Goal: Transaction & Acquisition: Purchase product/service

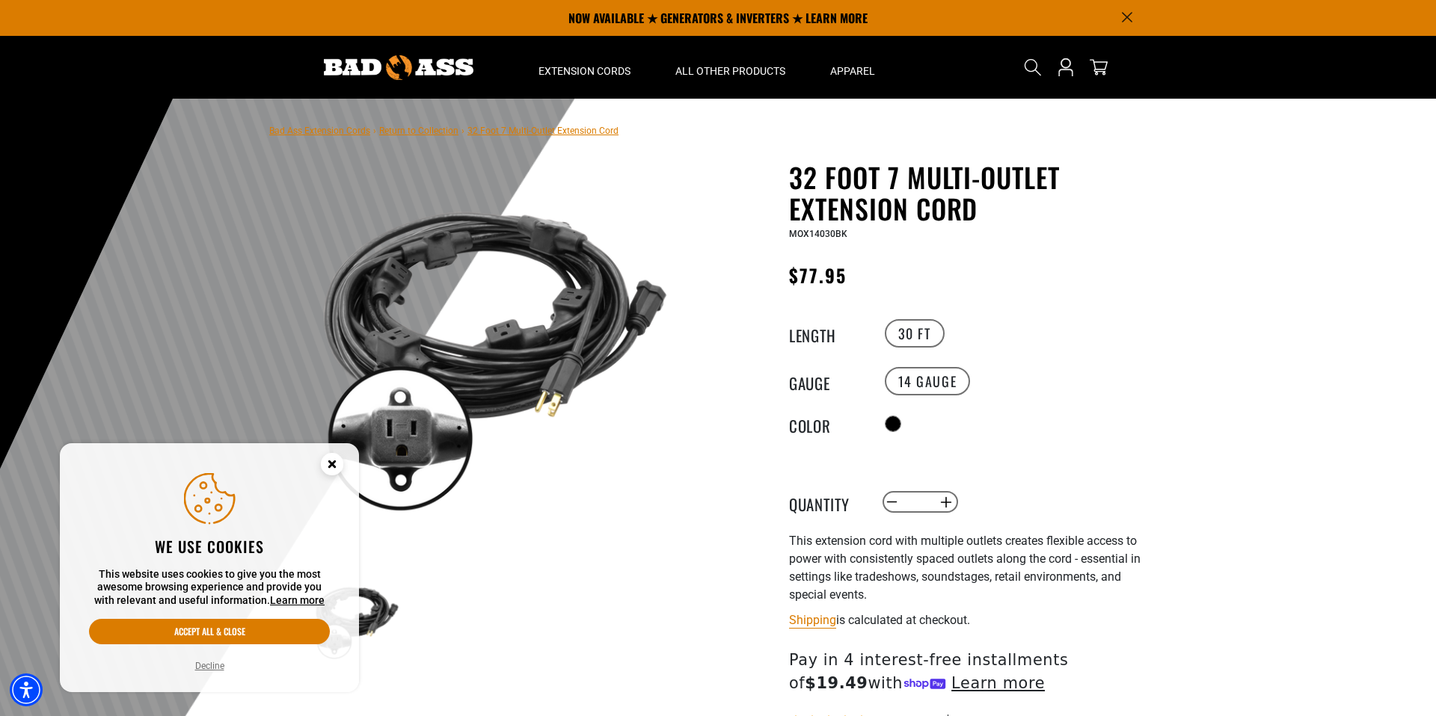
click at [329, 464] on circle "Close this option" at bounding box center [332, 464] width 22 height 22
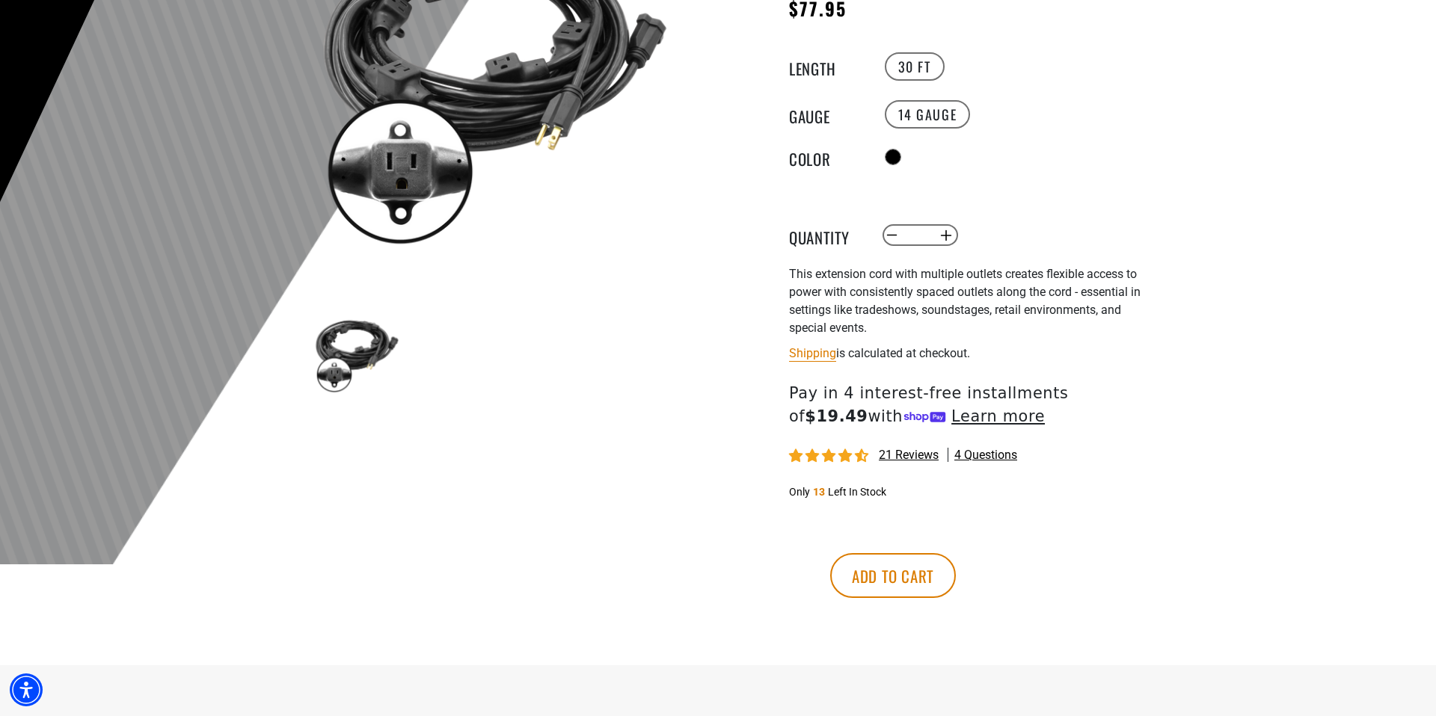
scroll to position [270, 0]
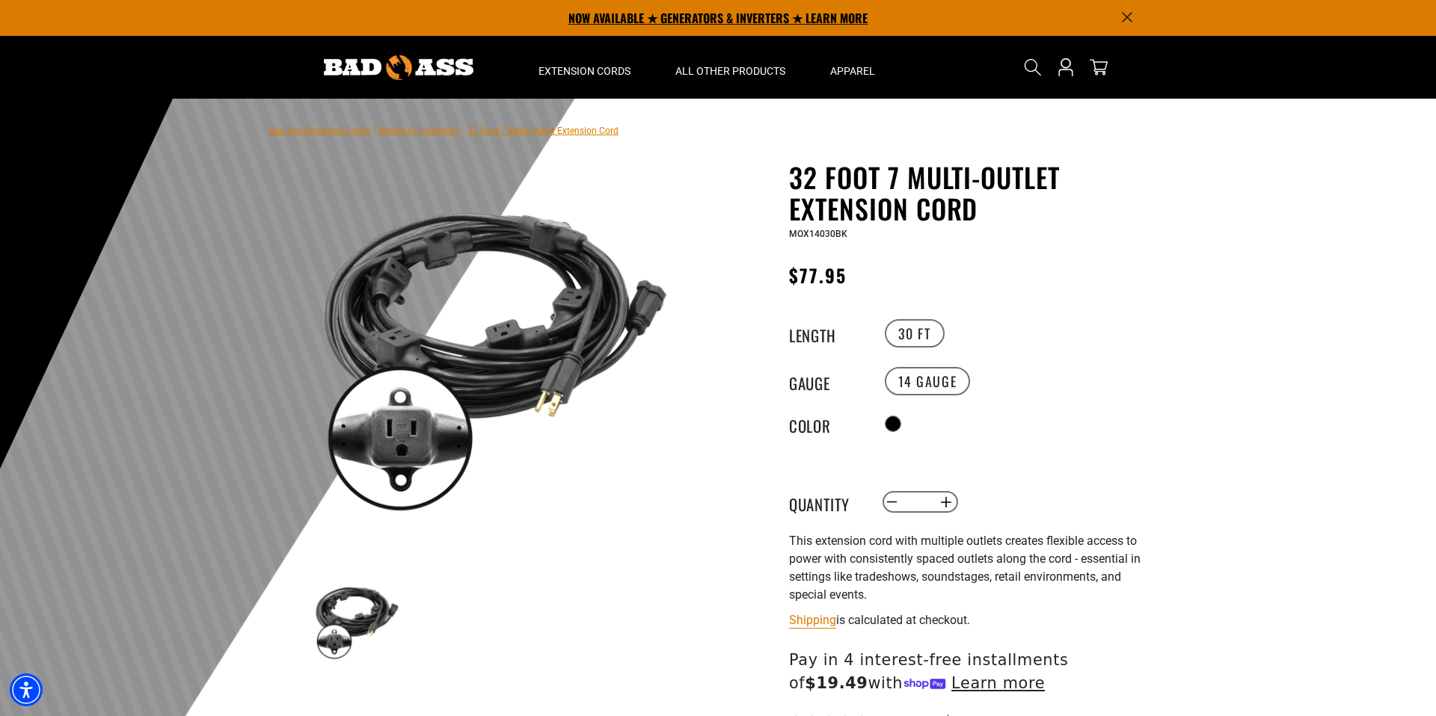
drag, startPoint x: 585, startPoint y: 72, endPoint x: 587, endPoint y: 0, distance: 71.8
click at [0, 0] on section "NOW AVAILABLE ★ GENERATORS & INVERTERS ★ LEARN MORE Home Extension Cords All Ex…" at bounding box center [718, 49] width 1436 height 99
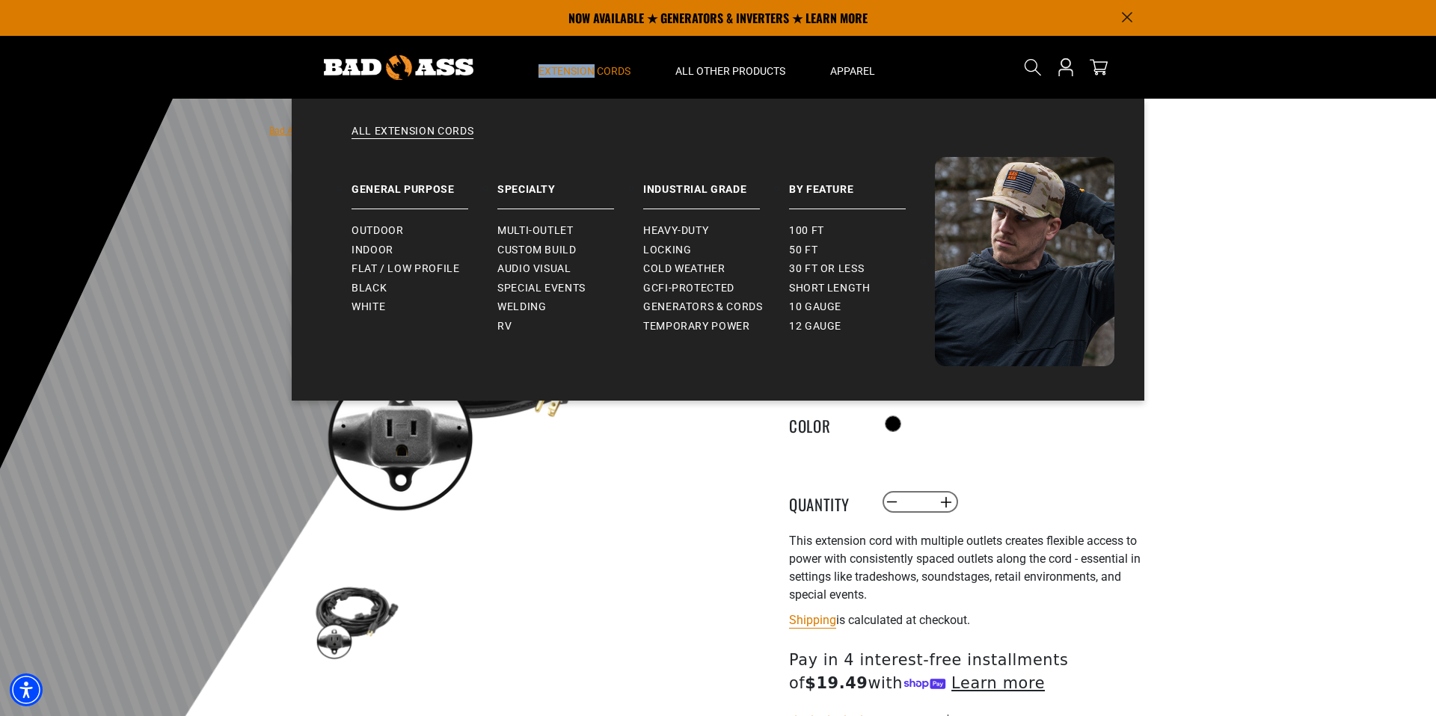
click at [591, 70] on span "Extension Cords" at bounding box center [584, 70] width 92 height 13
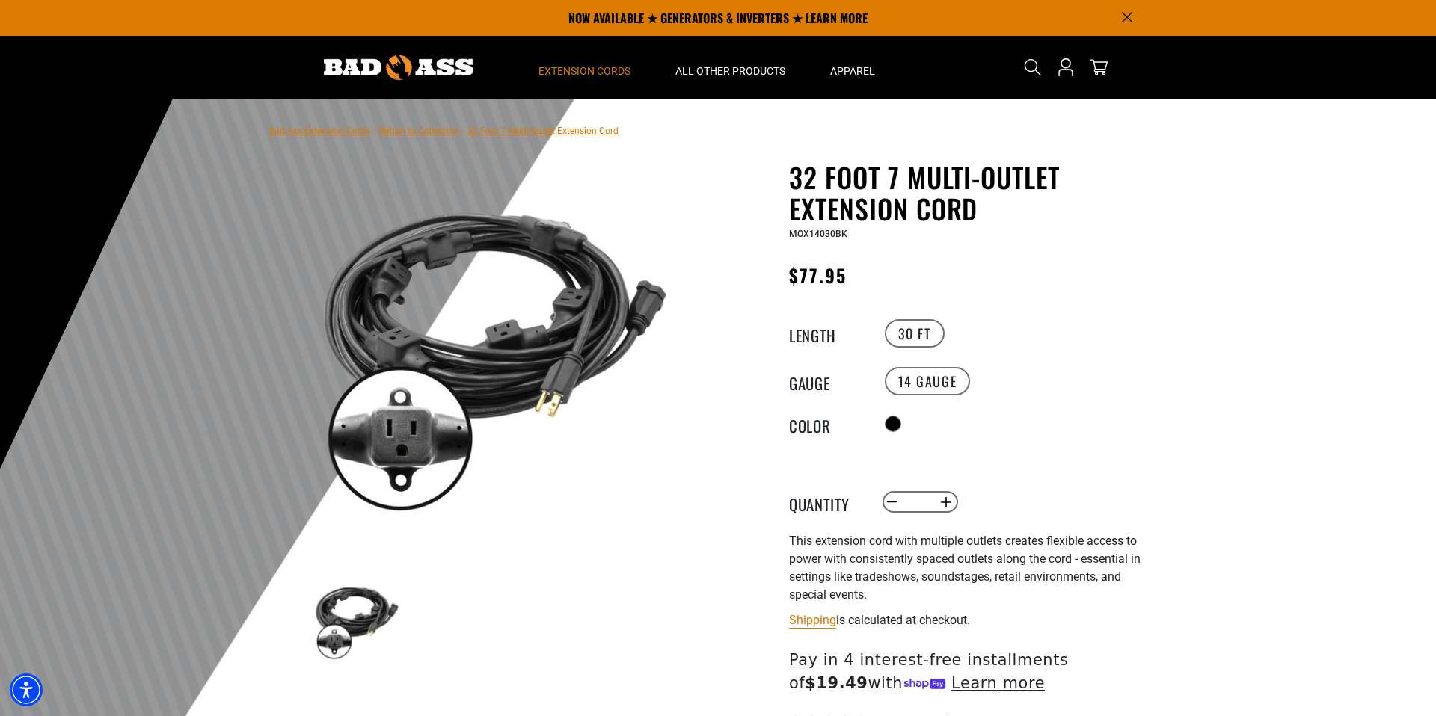
click at [591, 70] on span "Extension Cords" at bounding box center [584, 70] width 92 height 13
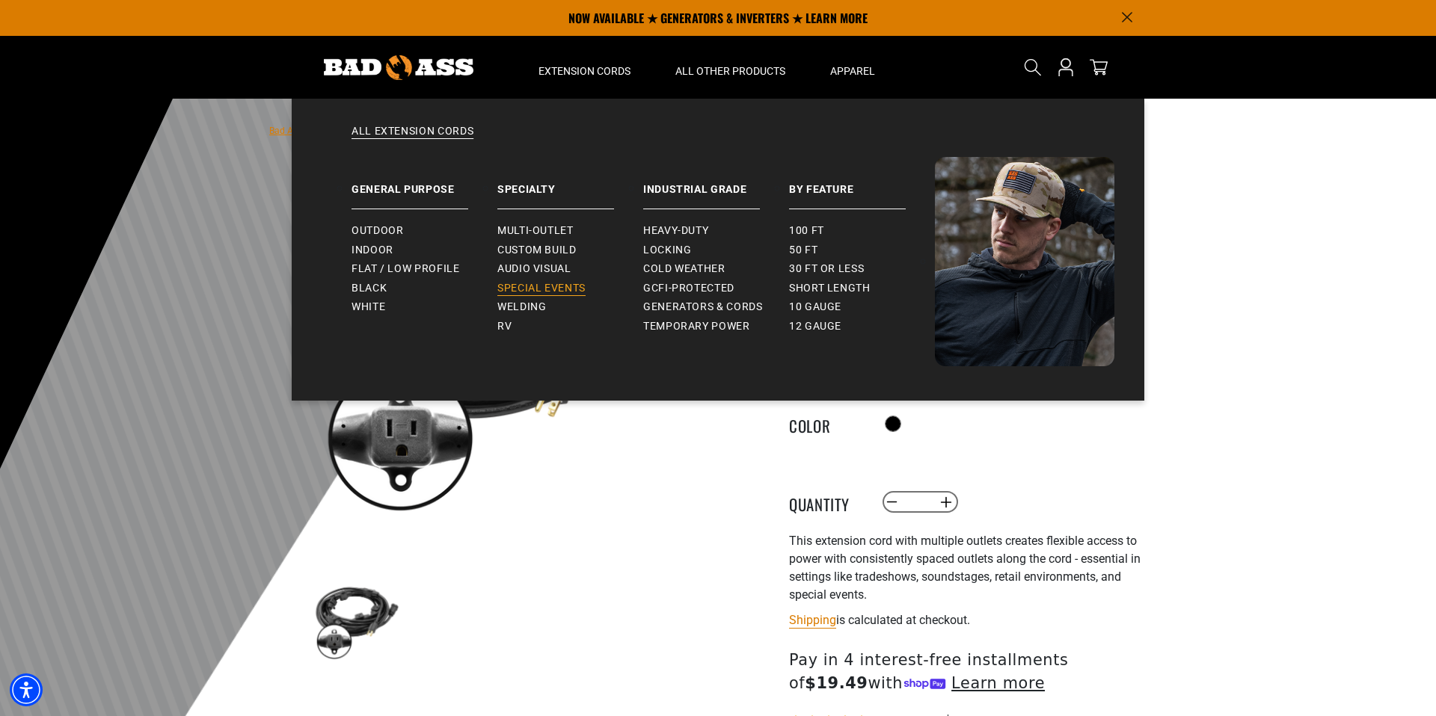
click at [541, 288] on span "Special Events" at bounding box center [541, 288] width 88 height 13
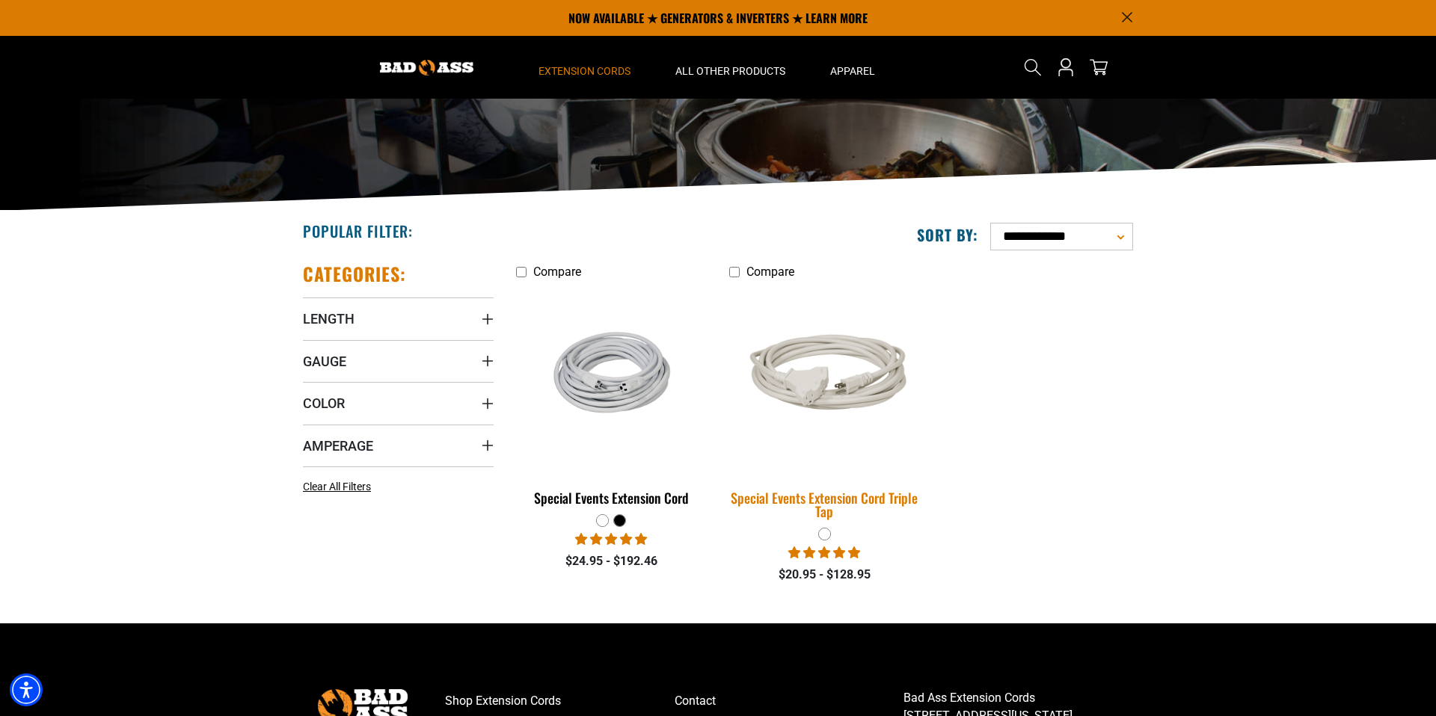
scroll to position [52, 0]
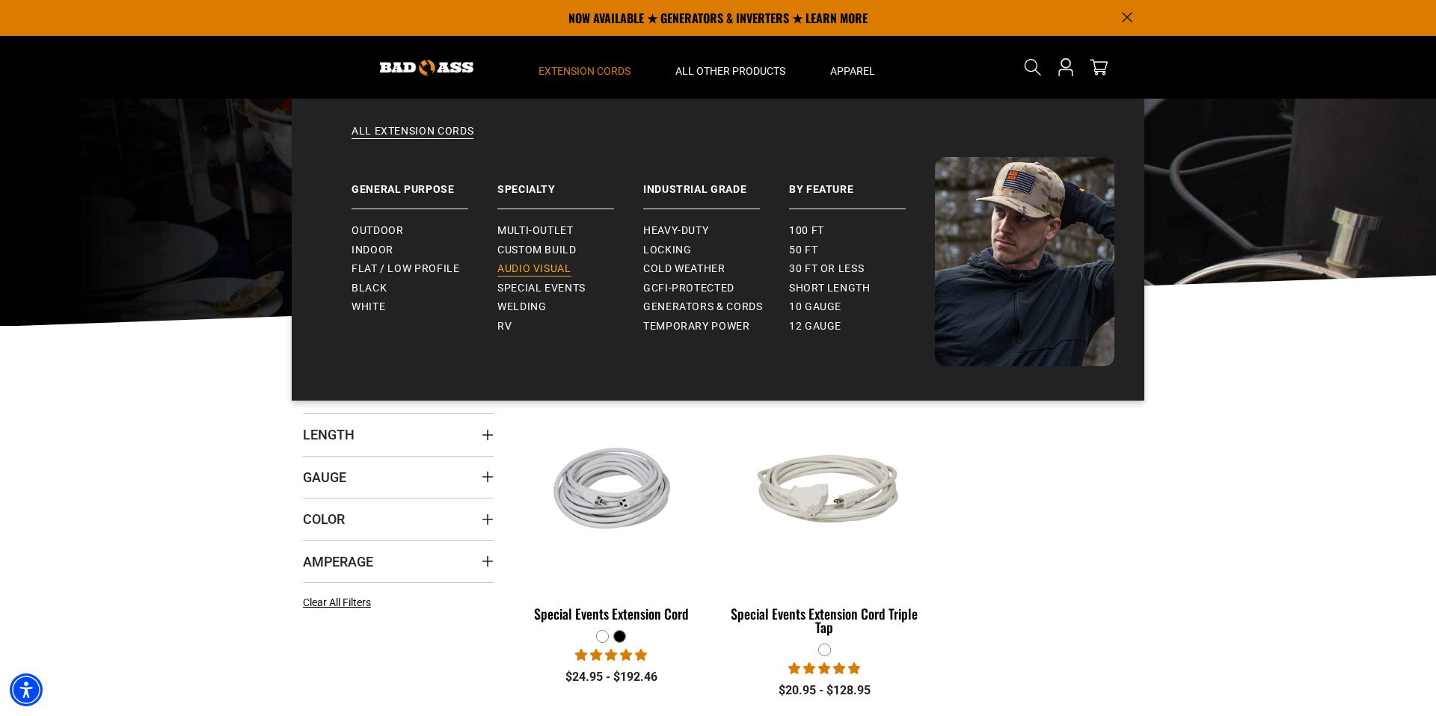
click at [539, 266] on span "Audio Visual" at bounding box center [534, 268] width 74 height 13
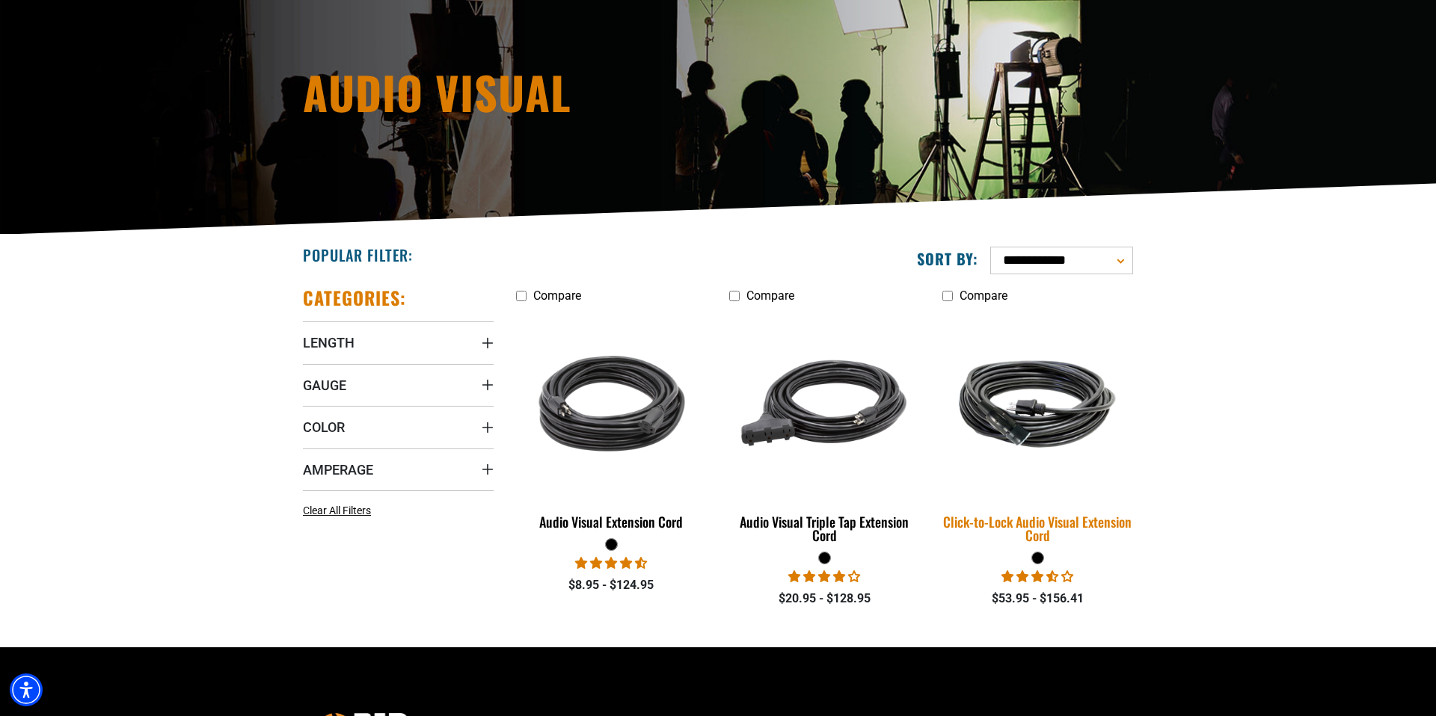
scroll to position [242, 0]
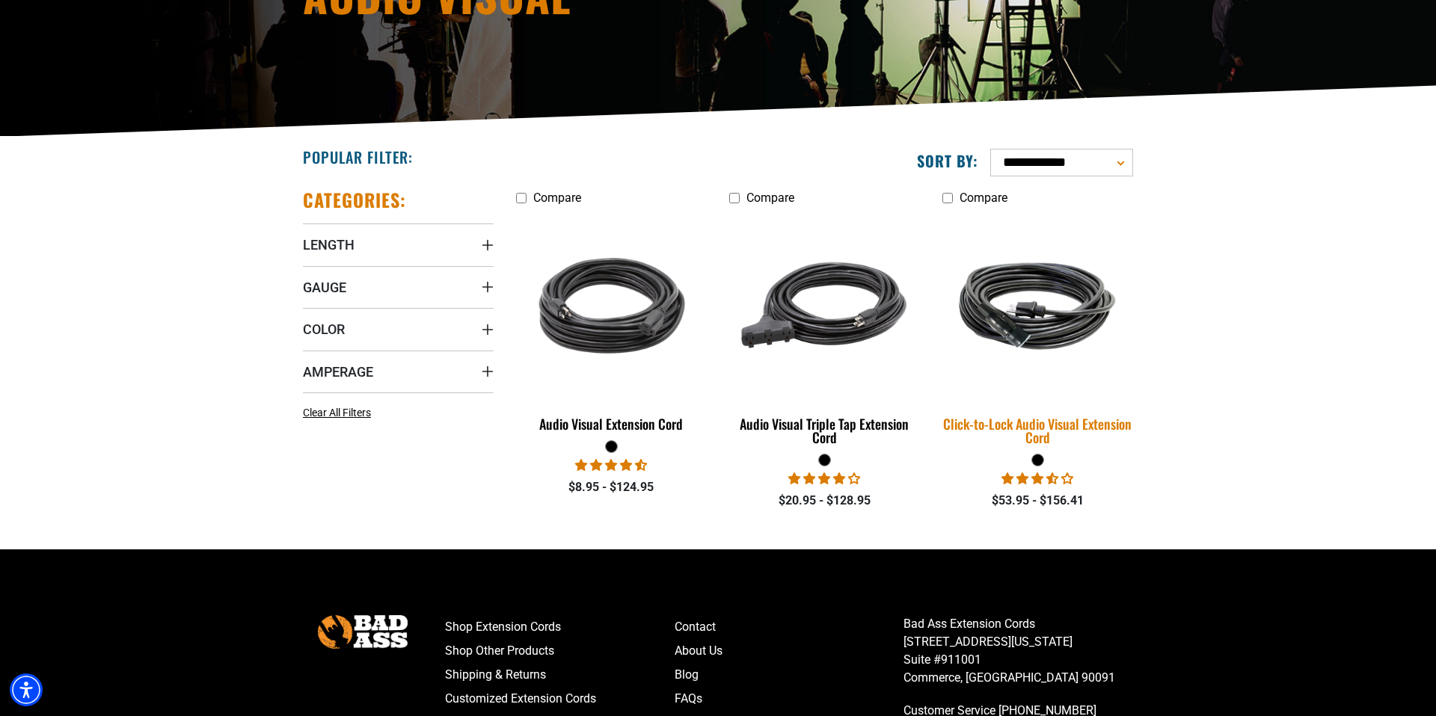
click at [1017, 340] on img at bounding box center [1037, 306] width 209 height 128
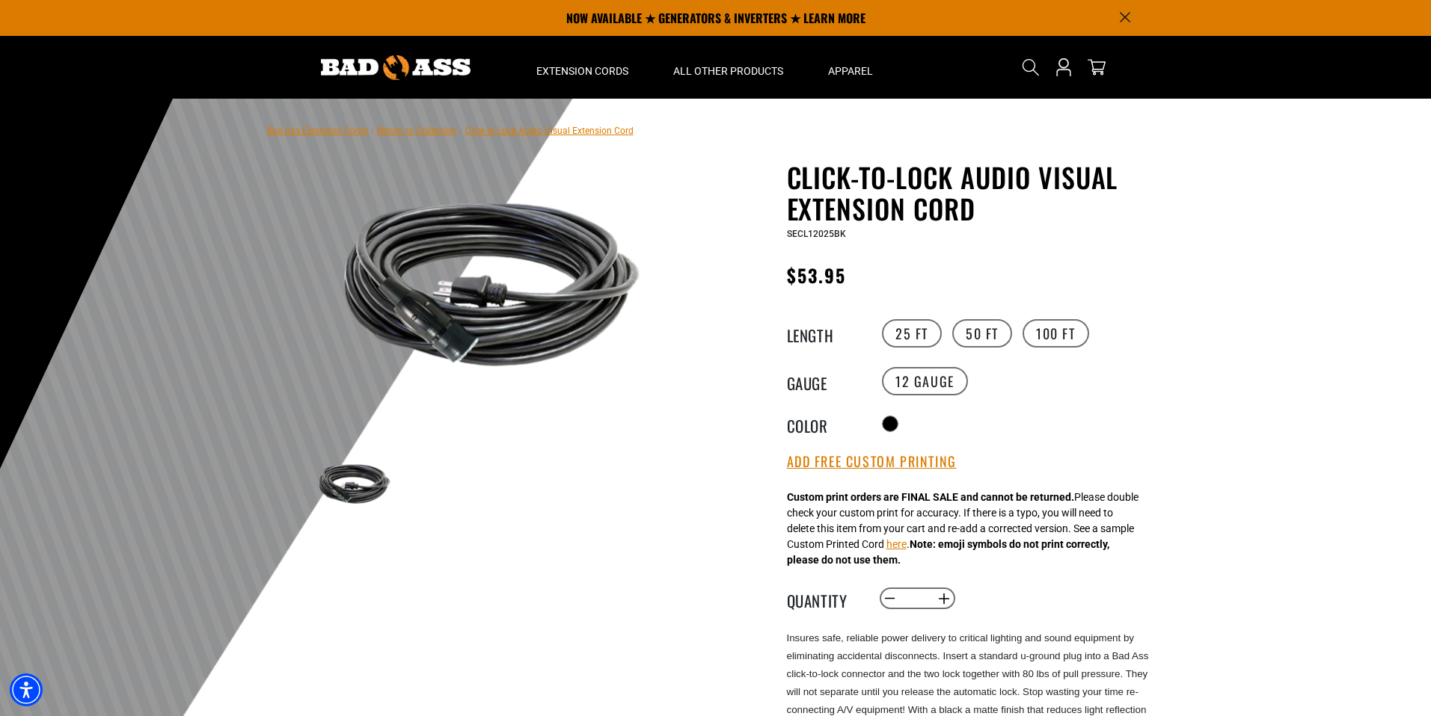
drag, startPoint x: 434, startPoint y: 336, endPoint x: 442, endPoint y: 333, distance: 8.1
click at [435, 336] on img at bounding box center [491, 285] width 360 height 240
click at [352, 482] on img at bounding box center [354, 484] width 87 height 58
drag, startPoint x: 799, startPoint y: 168, endPoint x: 1018, endPoint y: 191, distance: 219.5
click at [1026, 191] on h1 "Click-to-Lock Audio Visual Extension Cord" at bounding box center [970, 193] width 366 height 63
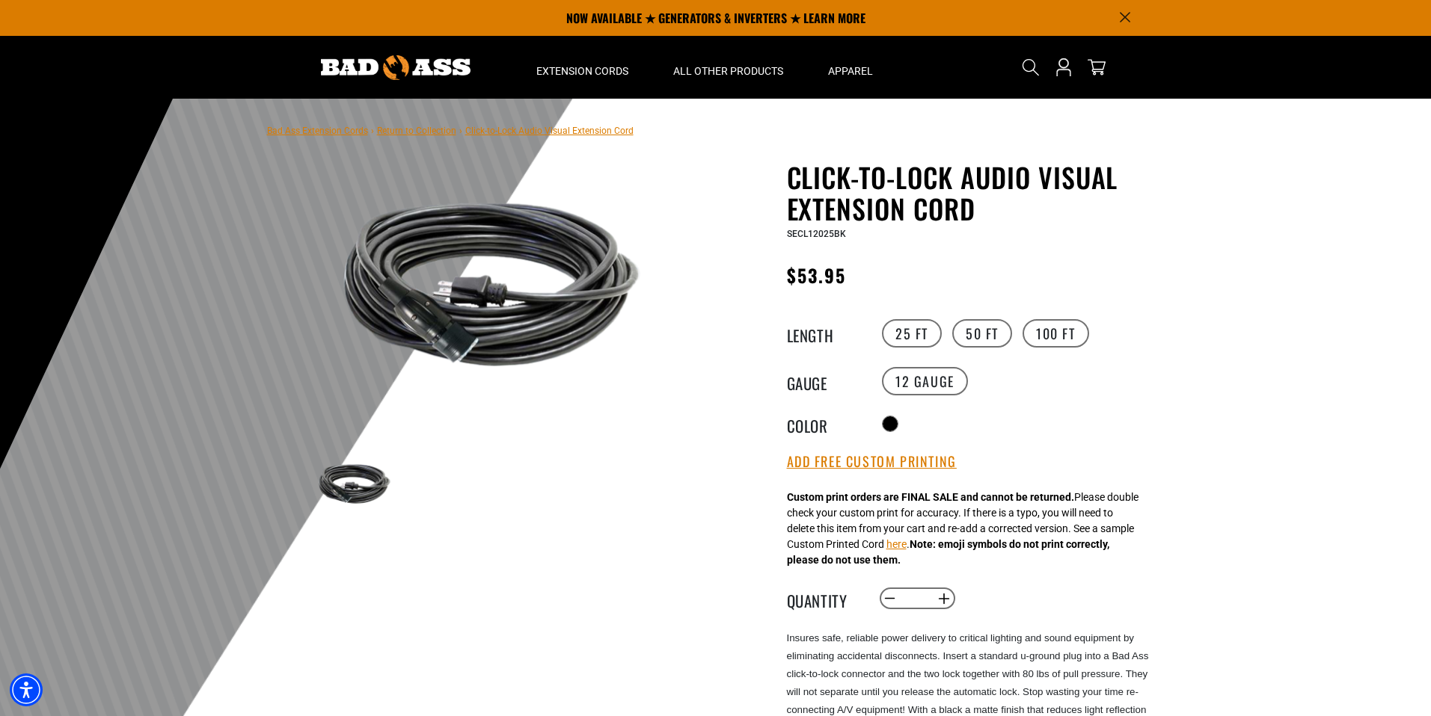
drag, startPoint x: 1018, startPoint y: 191, endPoint x: 811, endPoint y: 192, distance: 206.4
click at [1012, 193] on h1 "Click-to-Lock Audio Visual Extension Cord" at bounding box center [970, 193] width 366 height 63
drag, startPoint x: 795, startPoint y: 171, endPoint x: 805, endPoint y: 175, distance: 10.7
click at [929, 188] on h1 "Click-to-Lock Audio Visual Extension Cord" at bounding box center [970, 193] width 366 height 63
drag, startPoint x: 805, startPoint y: 175, endPoint x: 782, endPoint y: 180, distance: 23.0
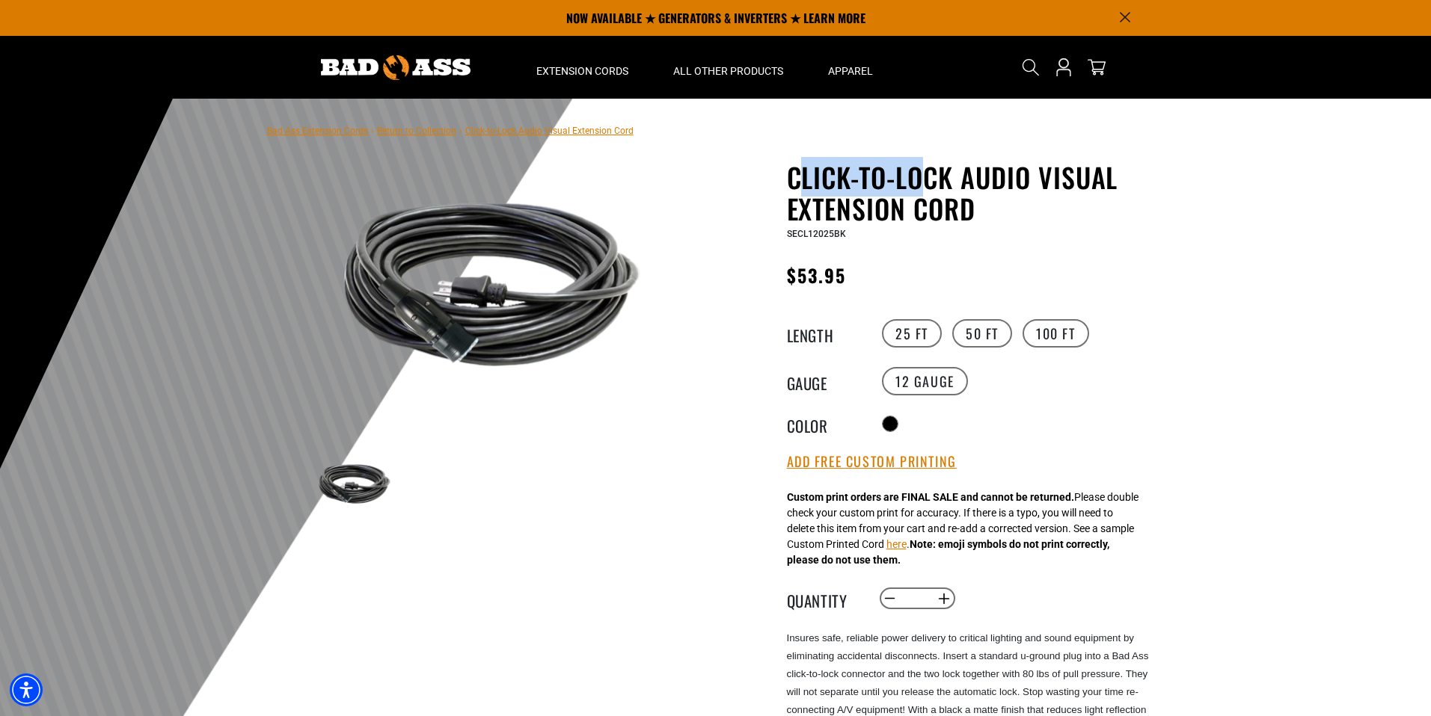
click at [802, 176] on h1 "Click-to-Lock Audio Visual Extension Cord" at bounding box center [970, 193] width 366 height 63
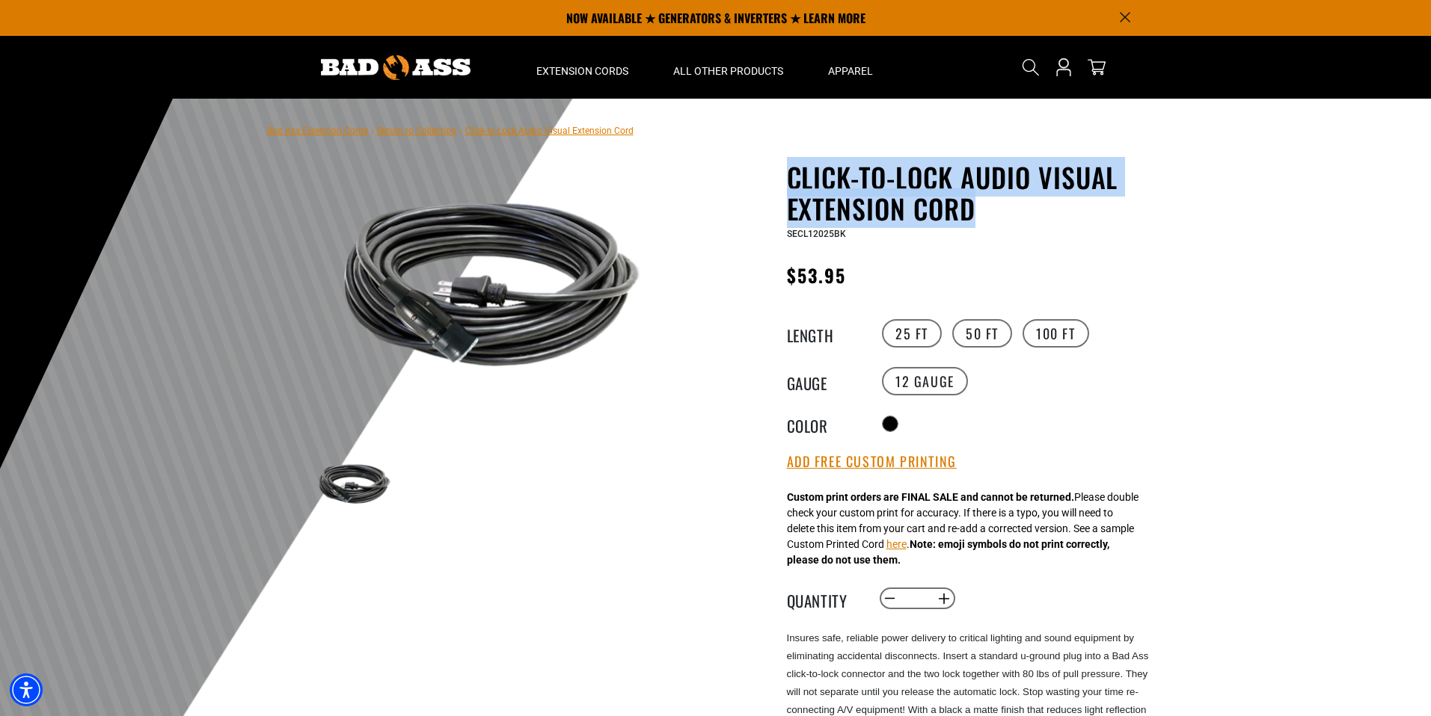
drag, startPoint x: 778, startPoint y: 179, endPoint x: 1031, endPoint y: 207, distance: 253.5
click at [1031, 207] on div "Click-to-Lock Audio Visual Extension Cord Click-to-Lock Audio Visual Extension …" at bounding box center [940, 613] width 426 height 903
copy h1 "Click-to-Lock Audio Visual Extension Cord"
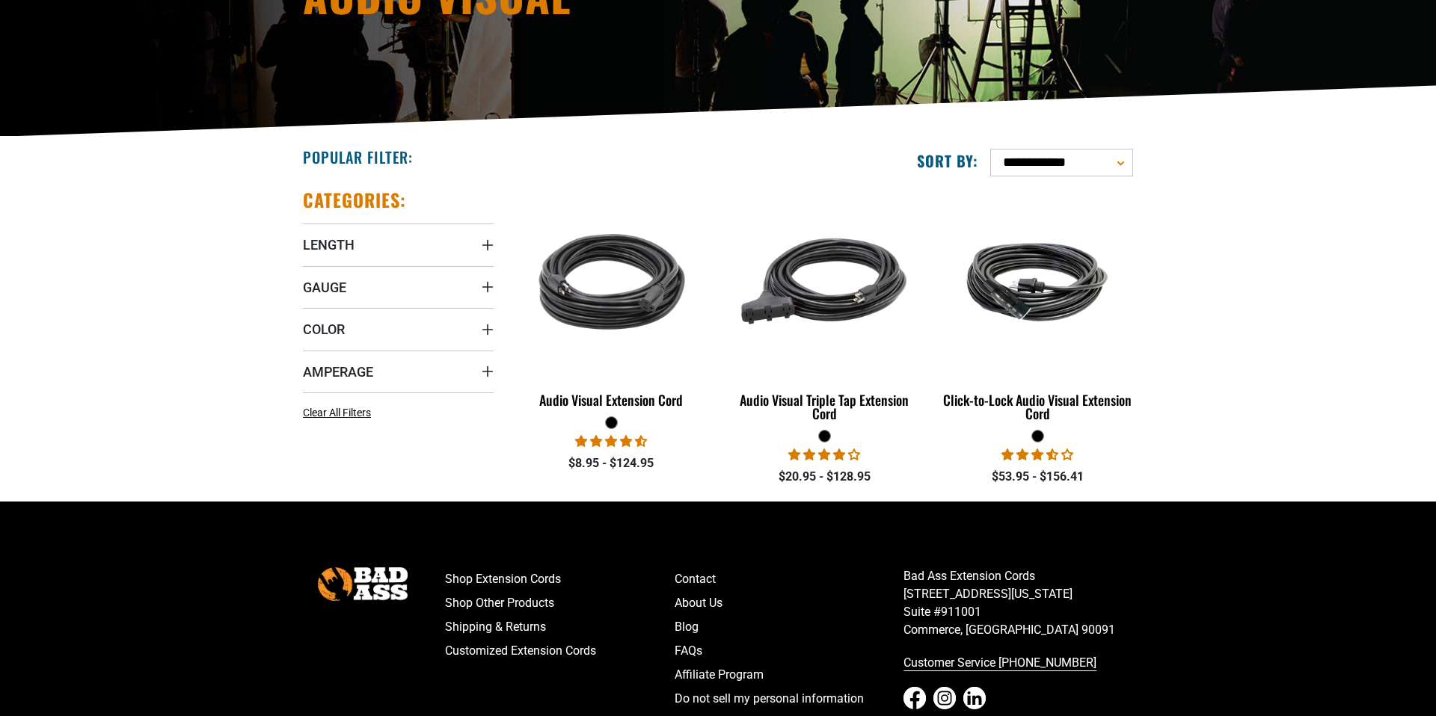
scroll to position [242, 0]
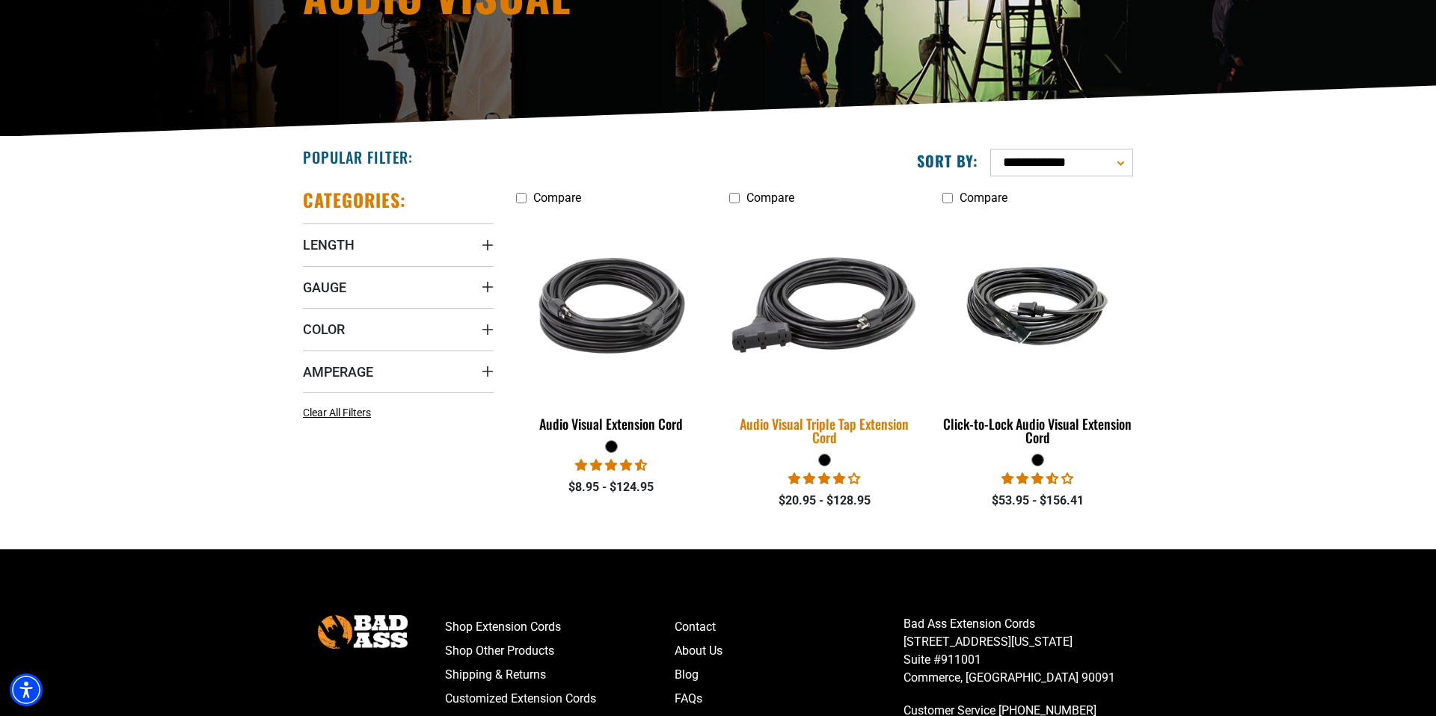
click at [851, 299] on img at bounding box center [823, 305] width 209 height 191
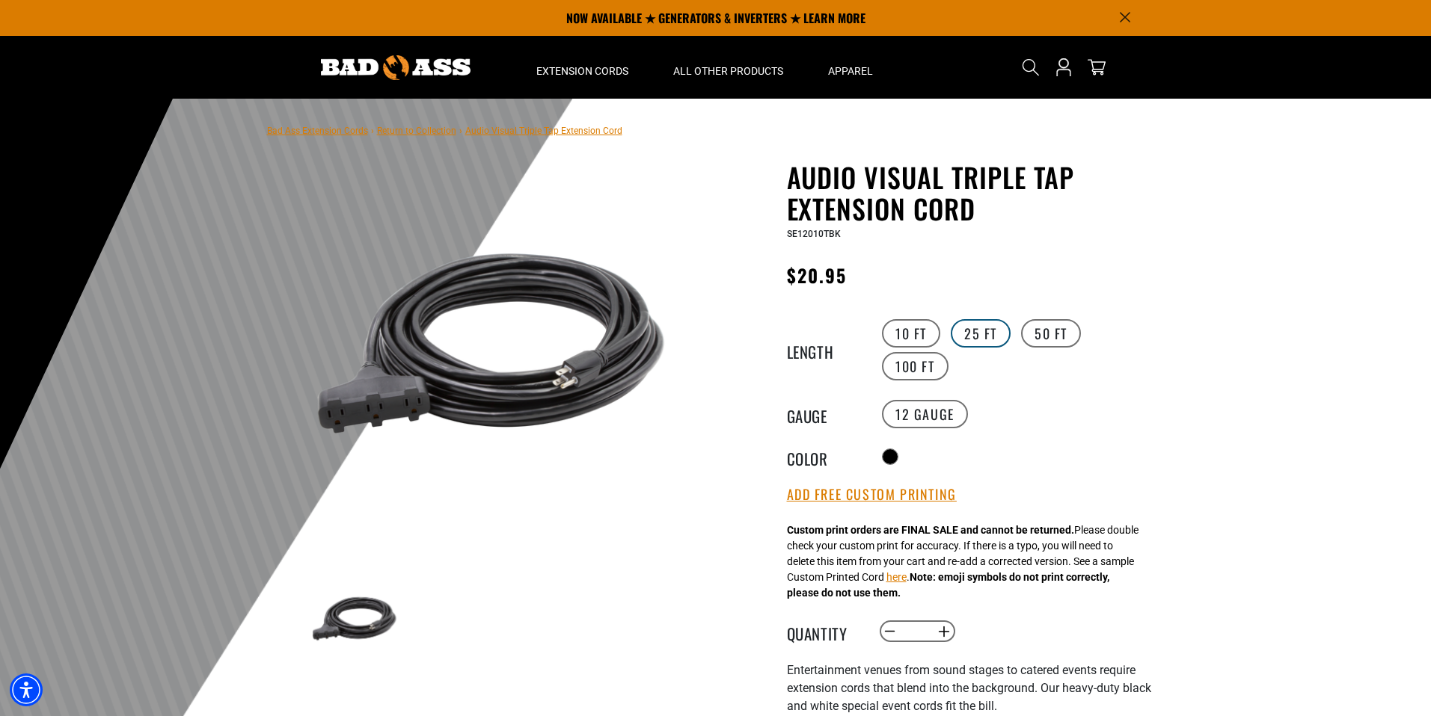
click at [973, 335] on label "25 FT" at bounding box center [980, 333] width 60 height 28
click at [902, 334] on label "10 FT" at bounding box center [911, 333] width 58 height 28
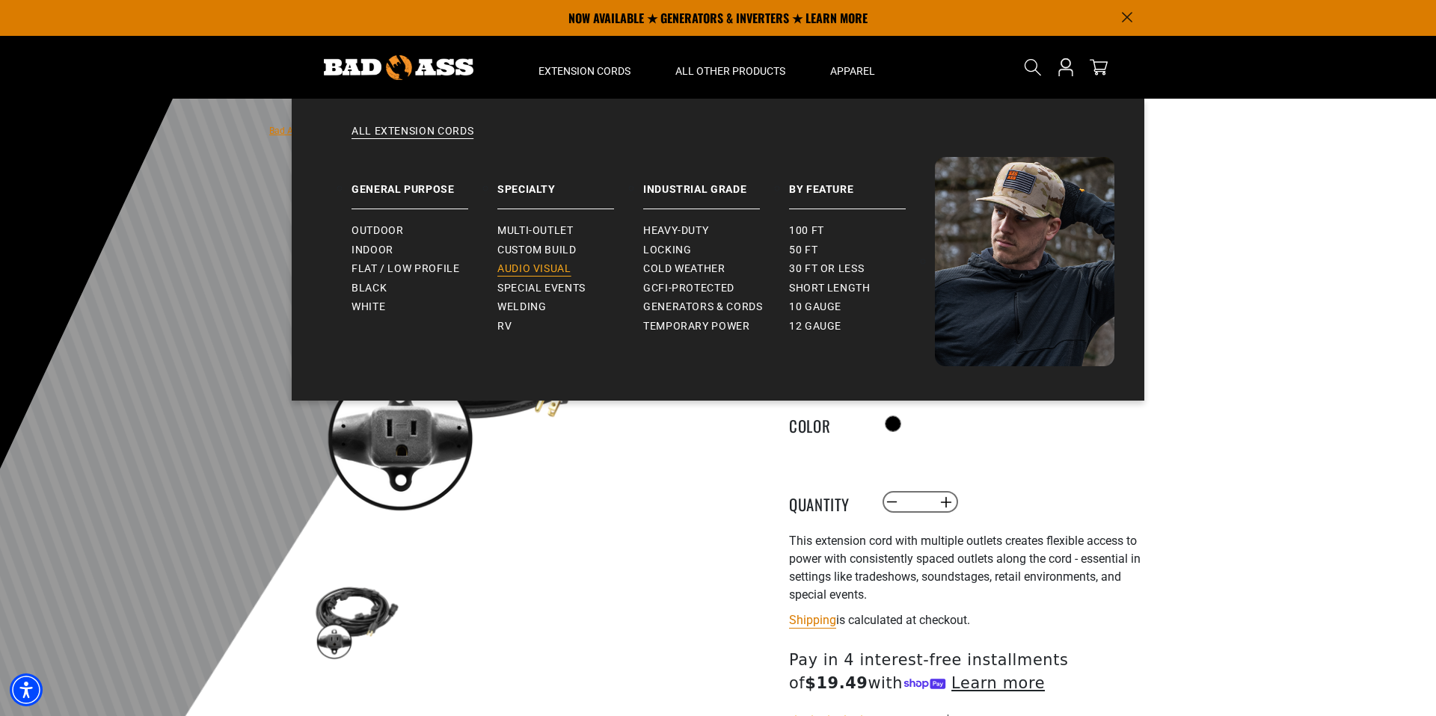
click at [547, 268] on span "Audio Visual" at bounding box center [534, 268] width 74 height 13
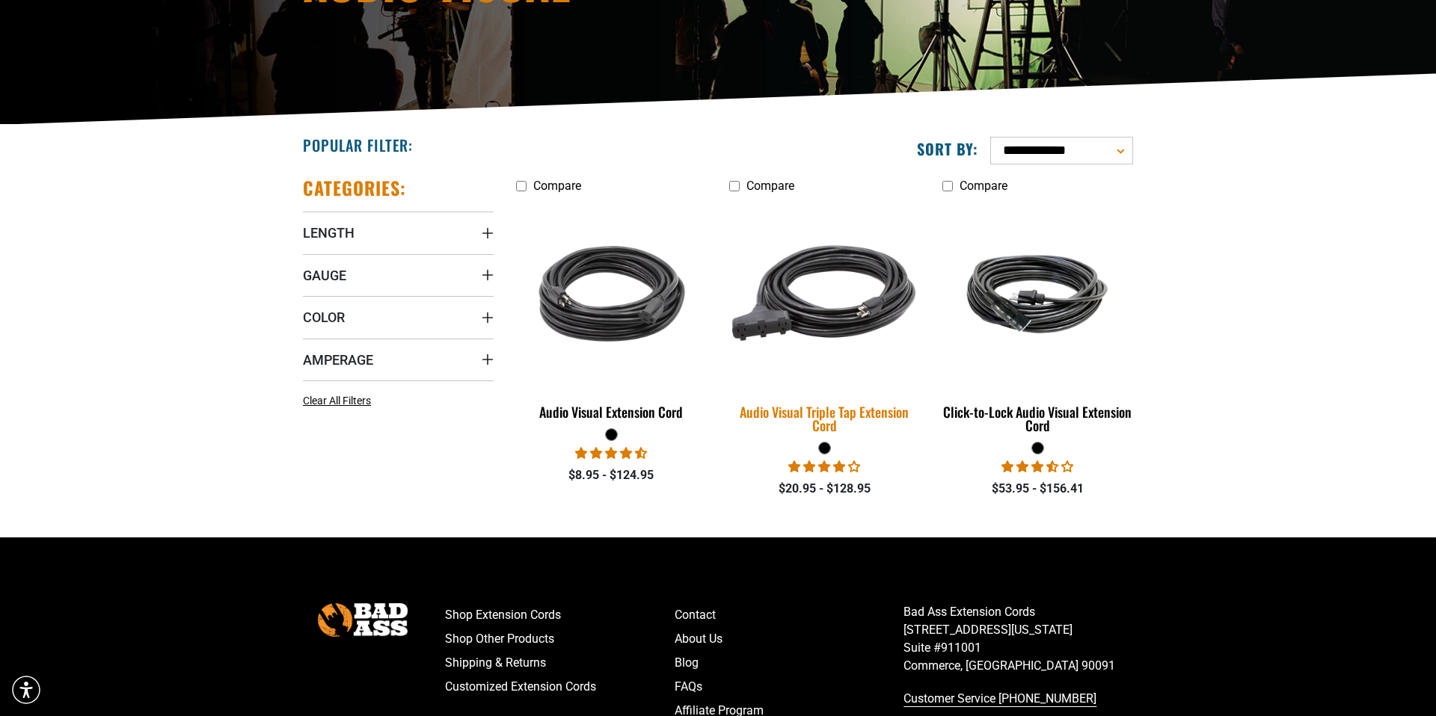
scroll to position [261, 0]
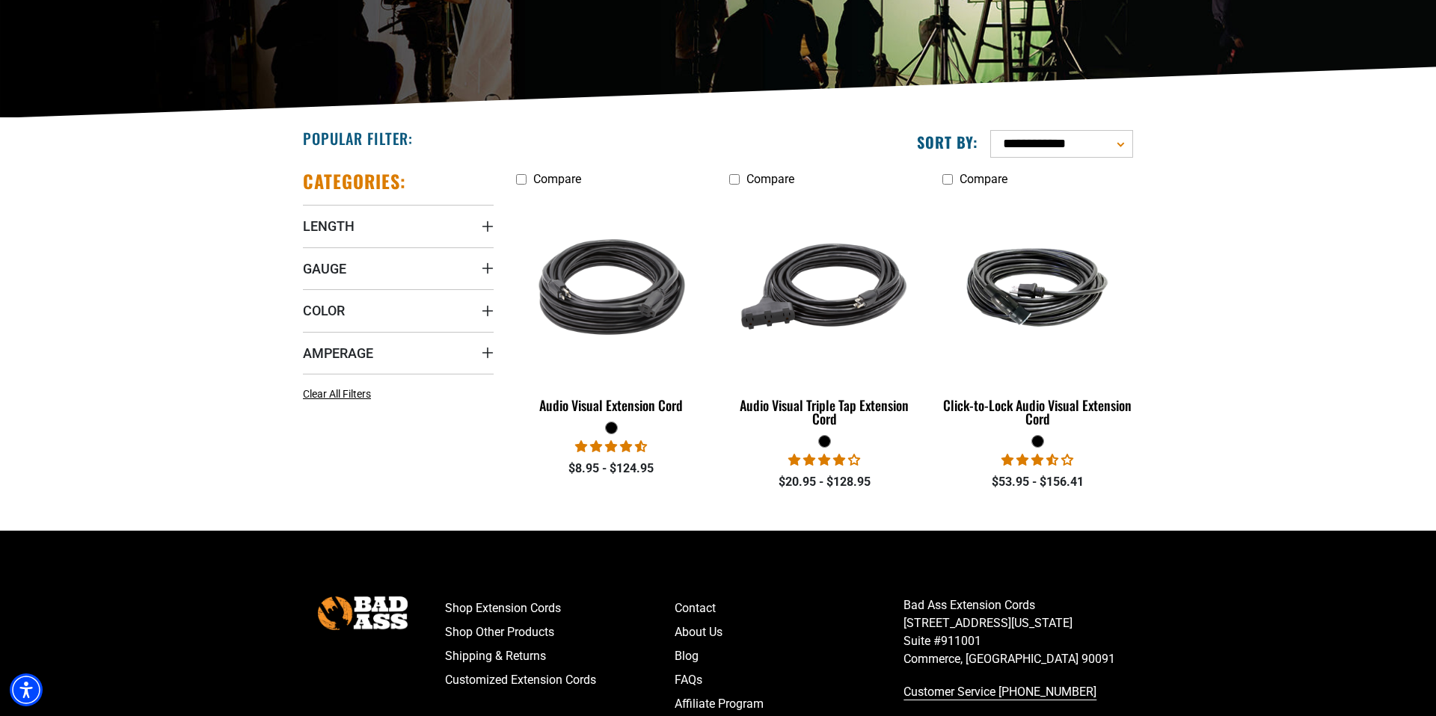
click at [1063, 138] on select "**********" at bounding box center [1061, 144] width 143 height 28
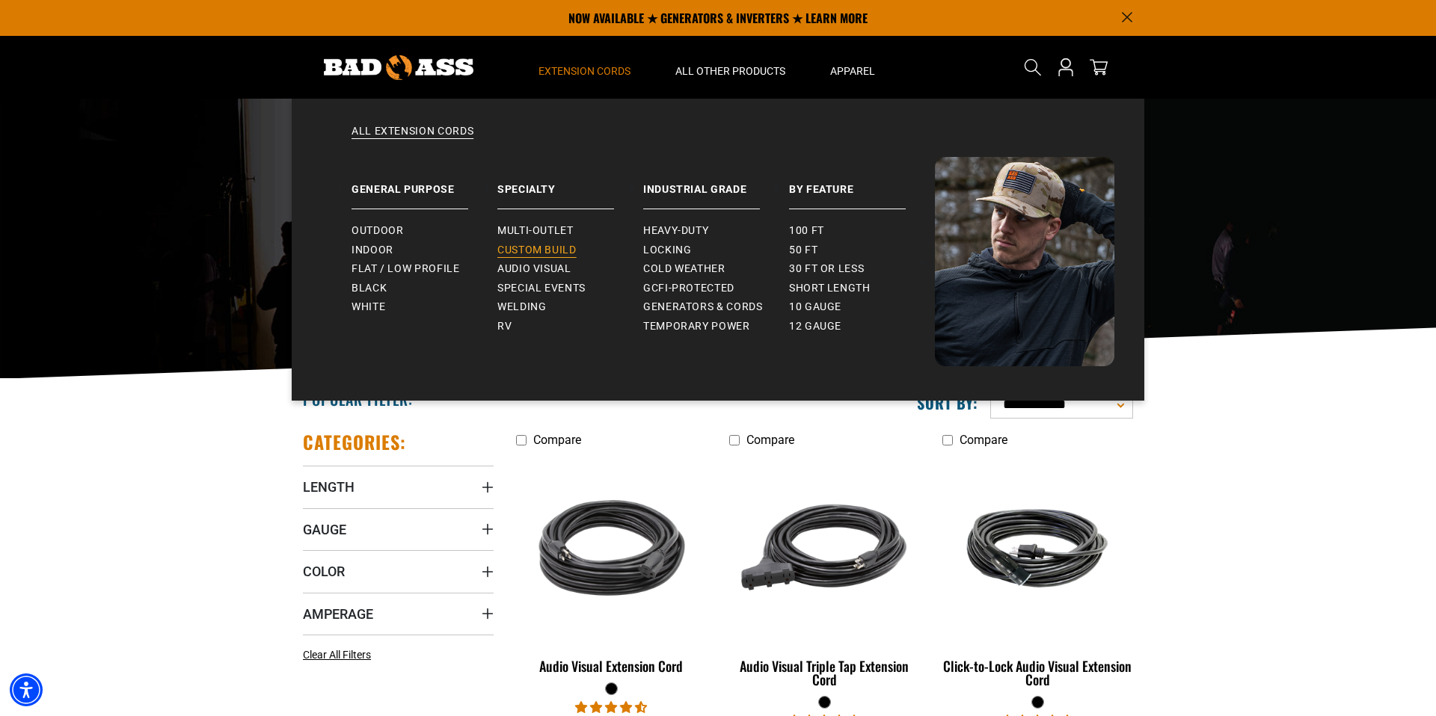
click at [543, 251] on span "Custom Build" at bounding box center [536, 250] width 79 height 13
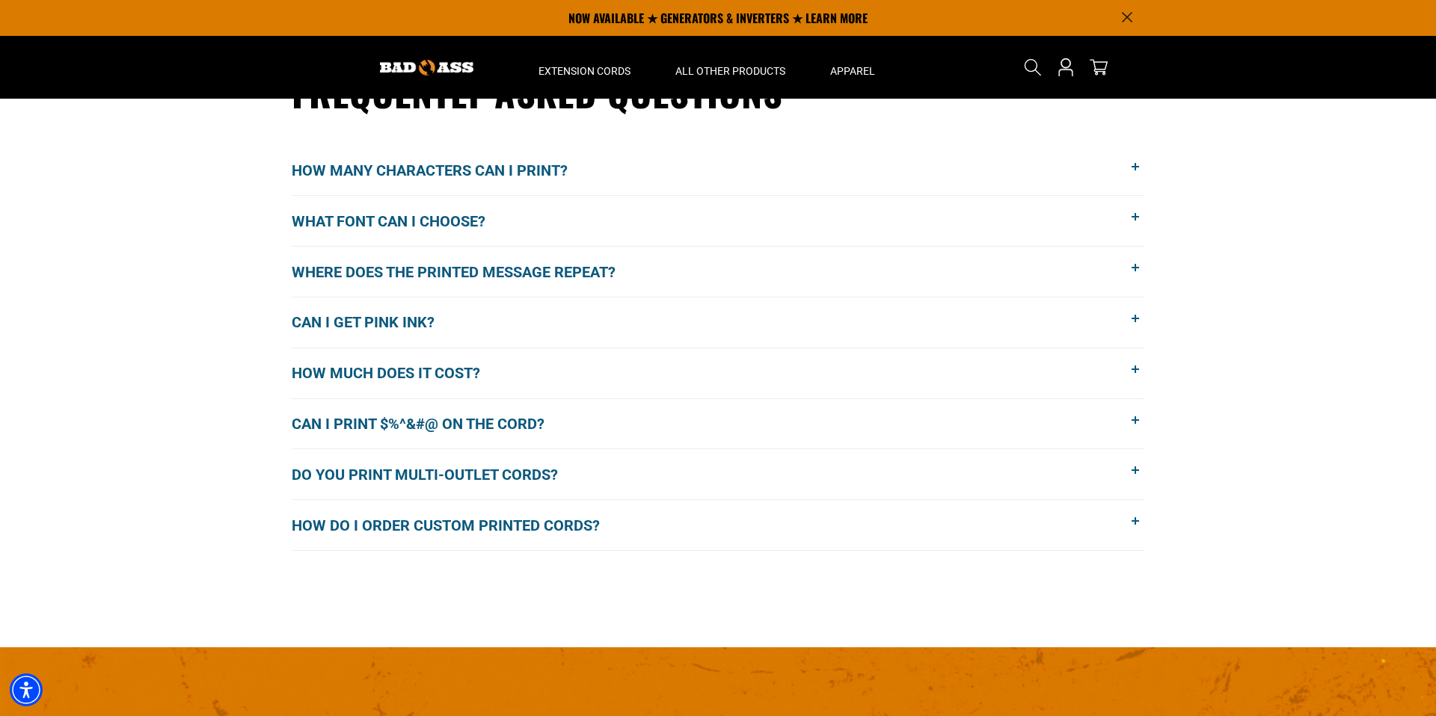
scroll to position [1178, 0]
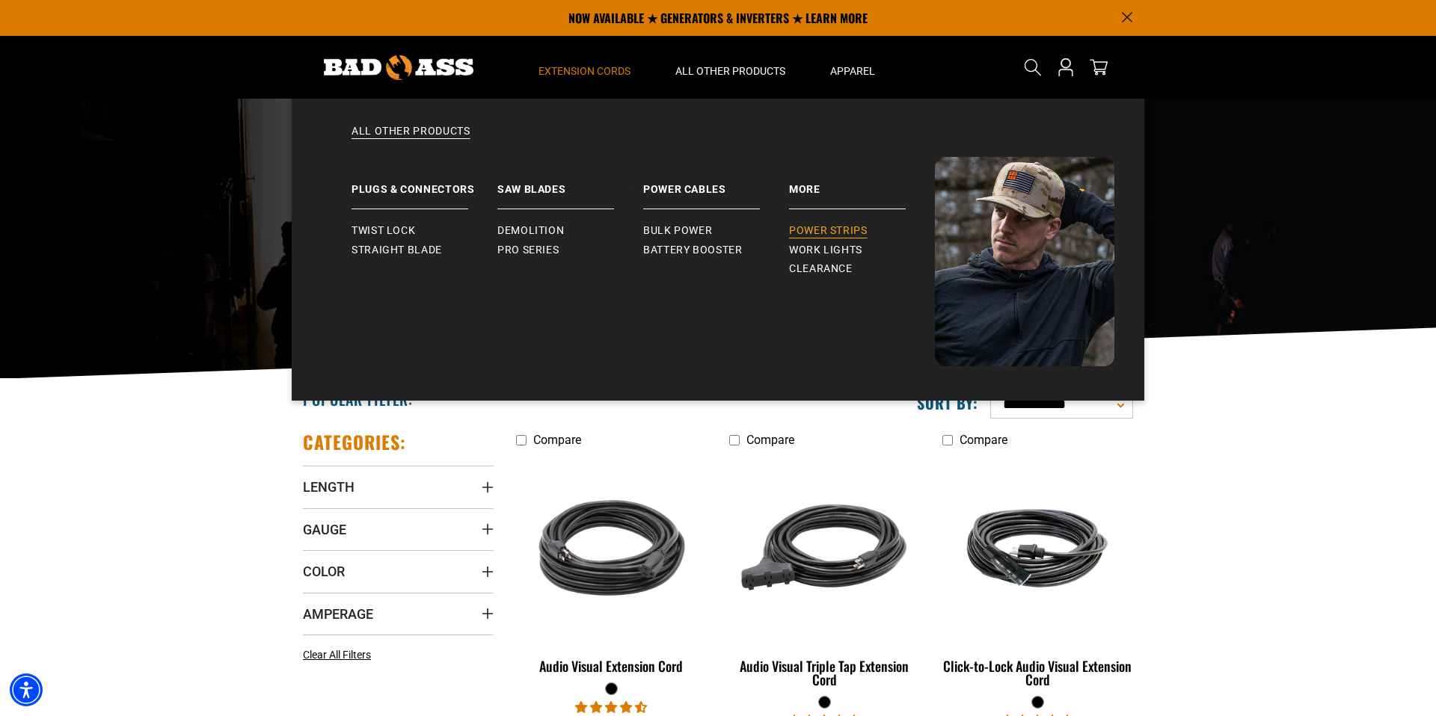
click at [842, 228] on span "Power Strips" at bounding box center [828, 230] width 79 height 13
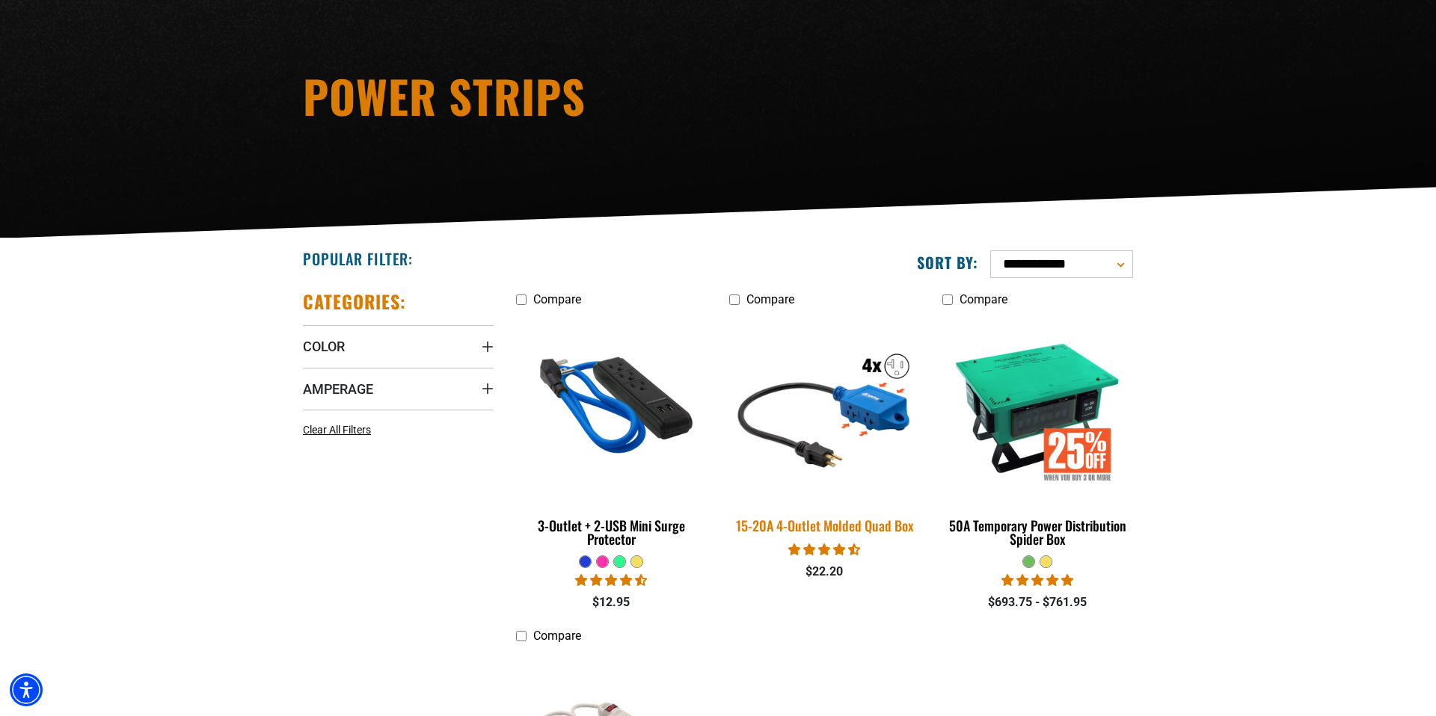
scroll to position [141, 0]
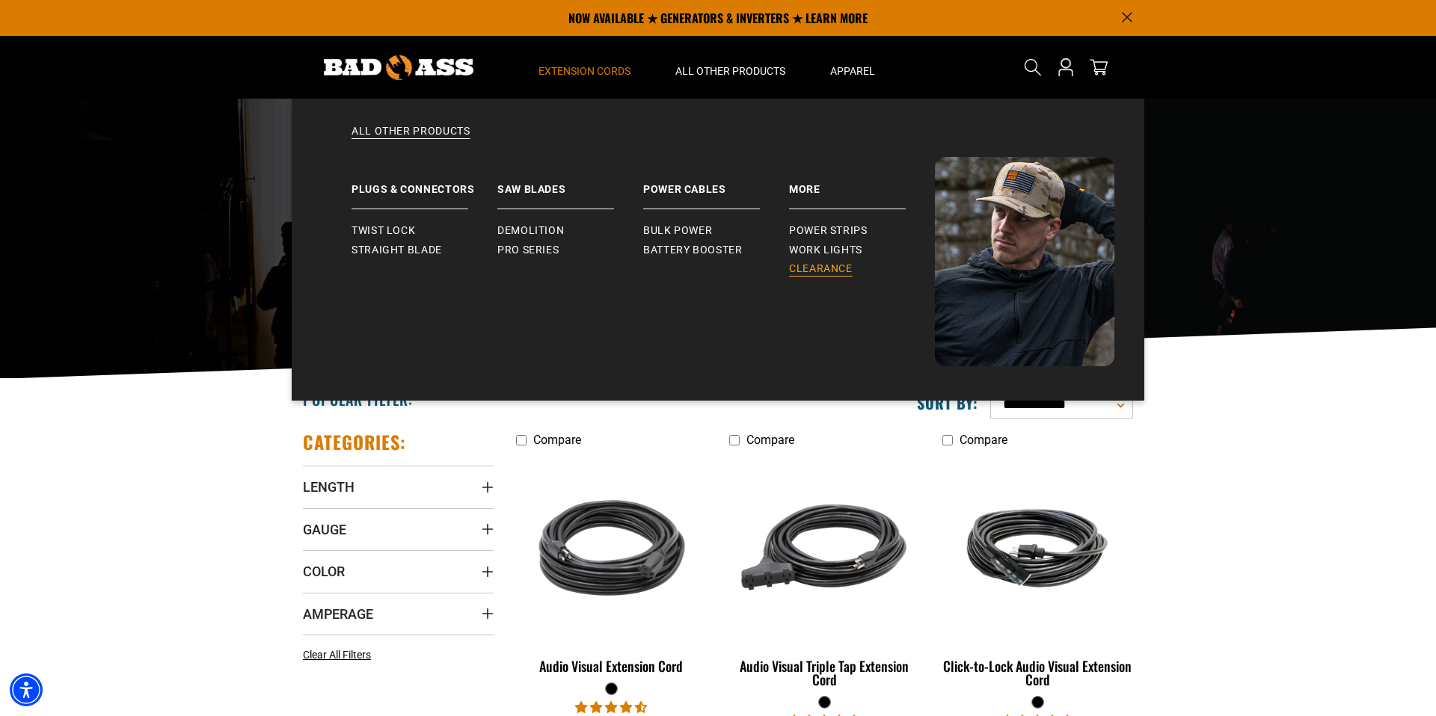
click at [820, 263] on span "Clearance" at bounding box center [821, 268] width 64 height 13
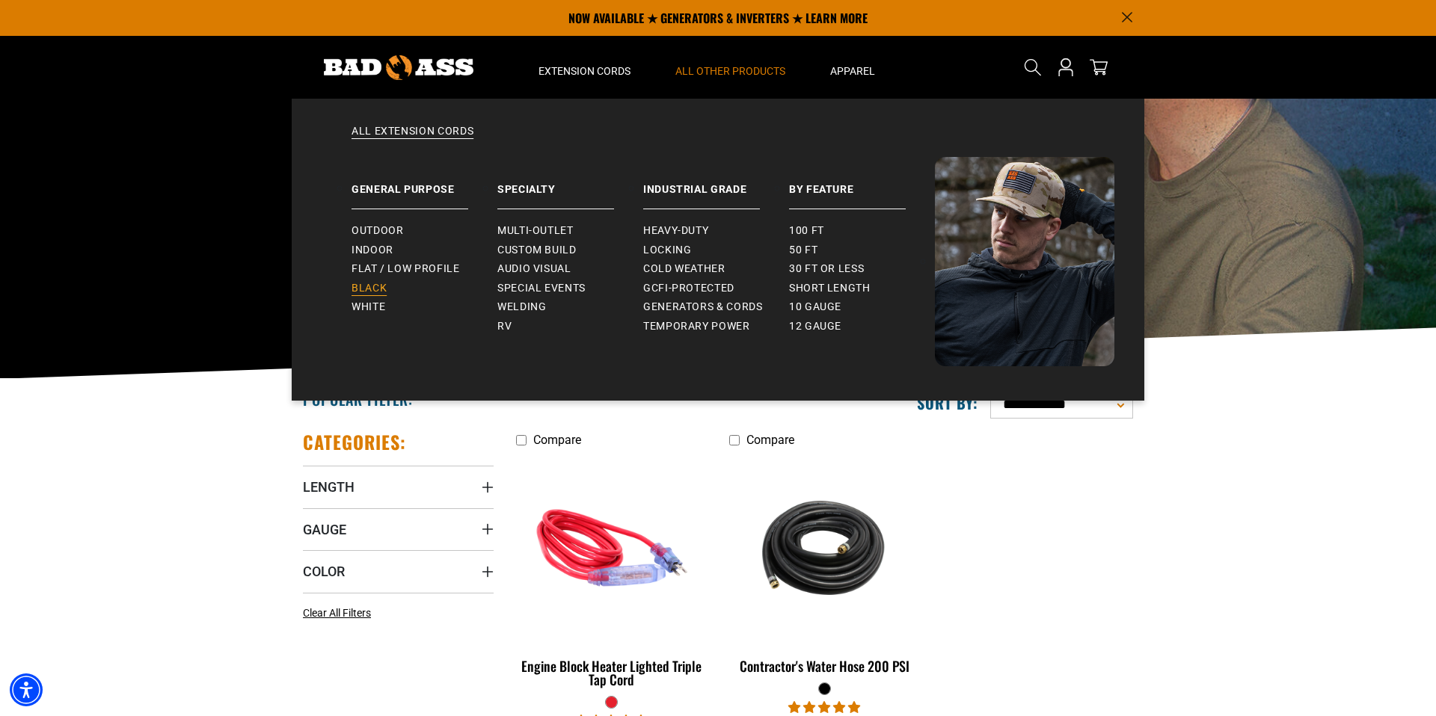
click at [374, 289] on span "Black" at bounding box center [368, 288] width 35 height 13
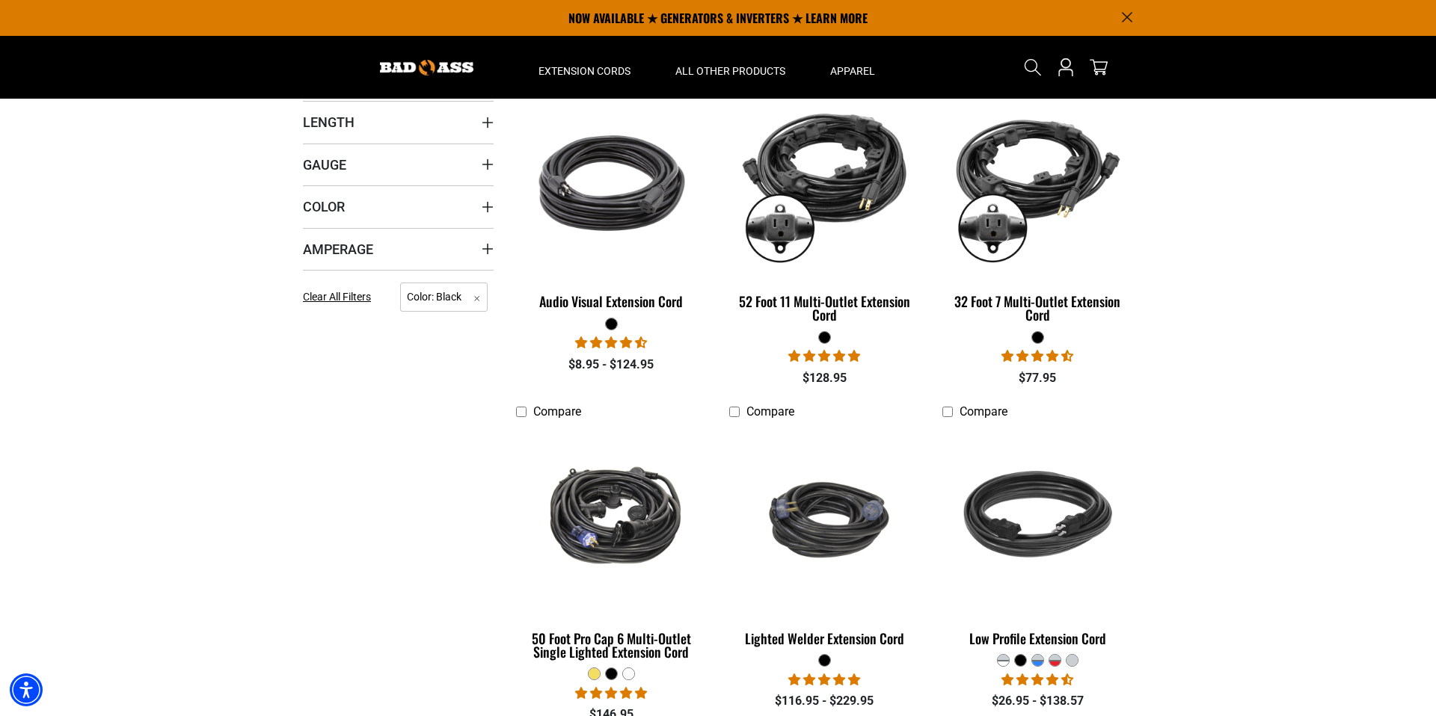
scroll to position [363, 0]
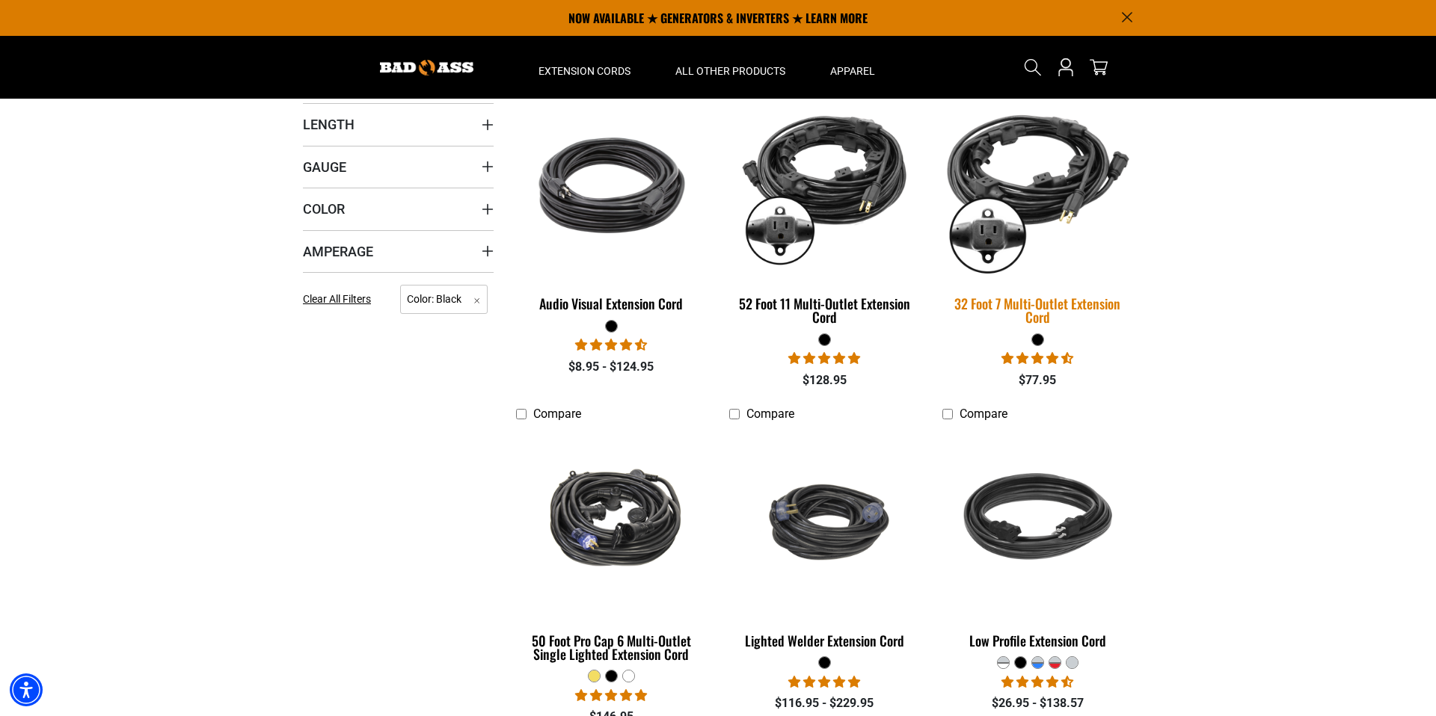
click at [1036, 313] on div "32 Foot 7 Multi-Outlet Extension Cord" at bounding box center [1037, 310] width 191 height 27
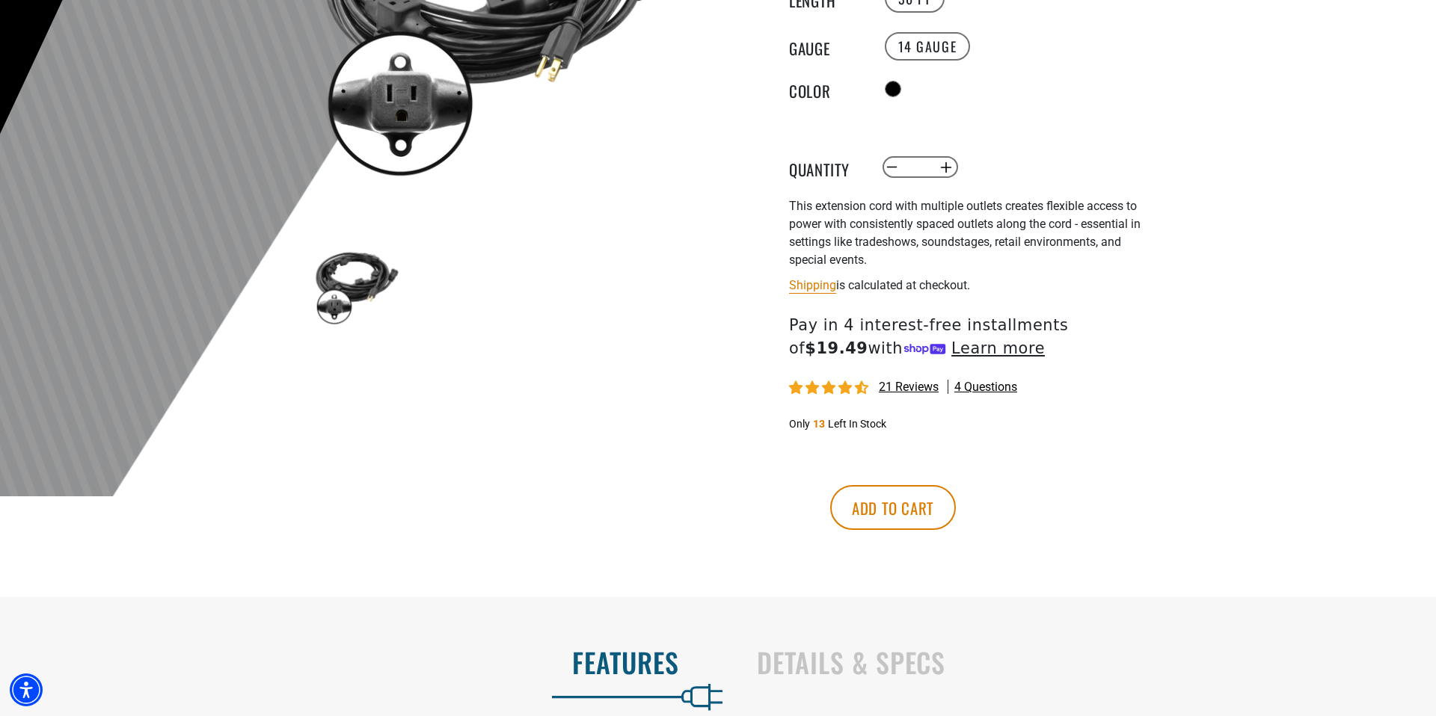
scroll to position [347, 0]
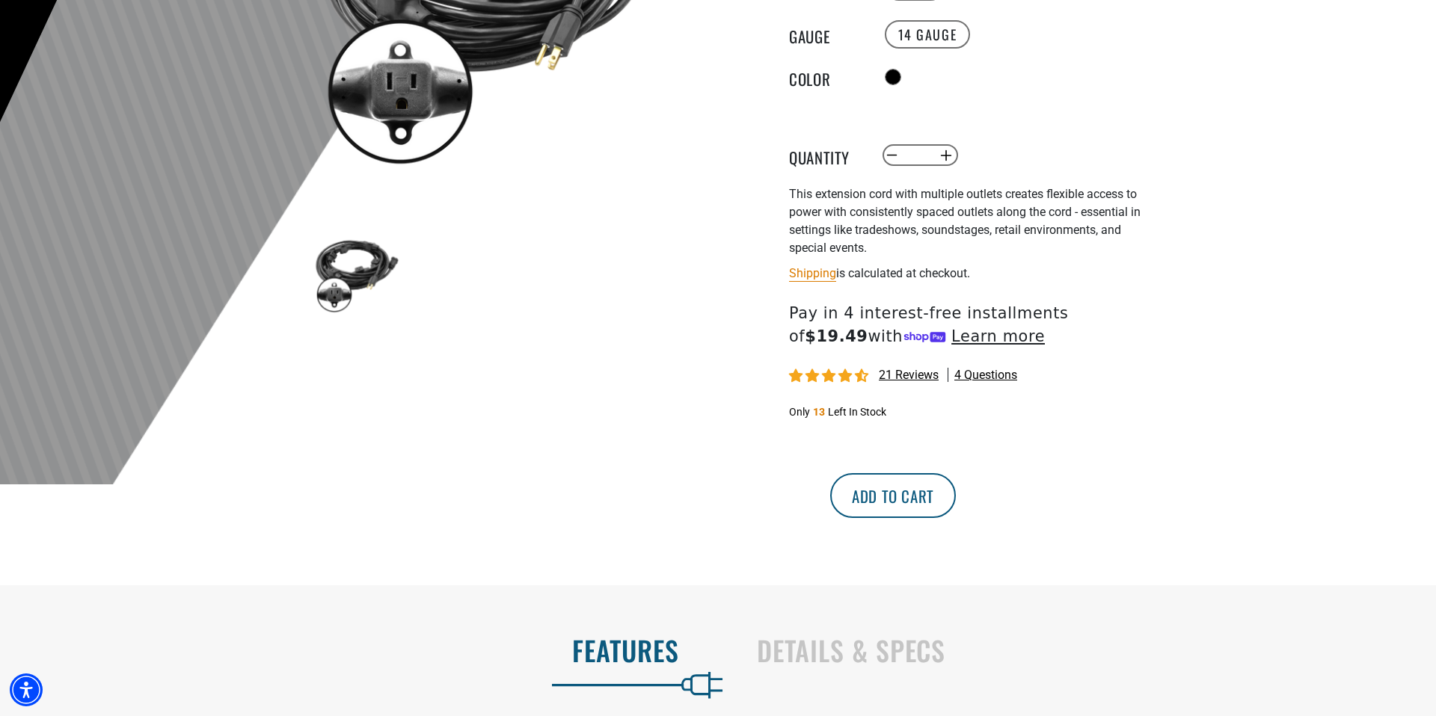
click at [956, 499] on button "Add to cart" at bounding box center [893, 495] width 126 height 45
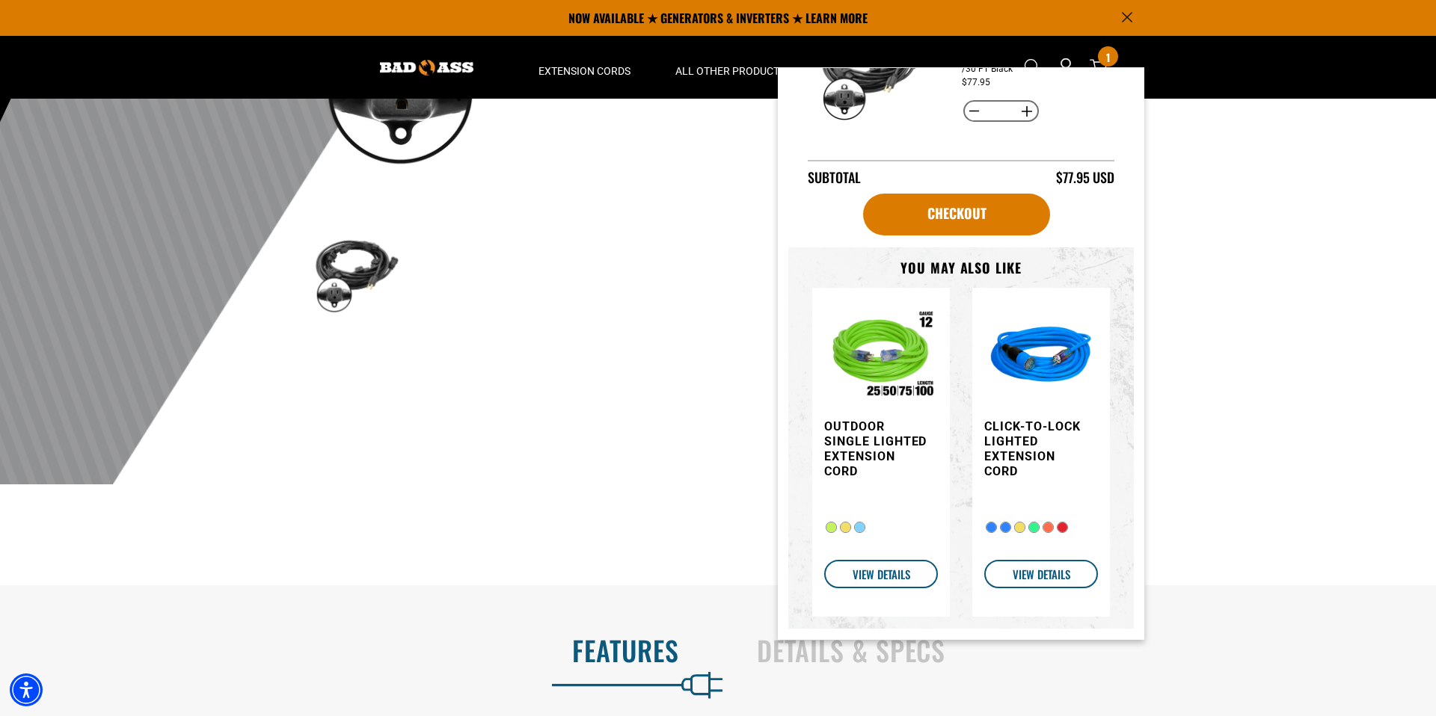
scroll to position [0, 0]
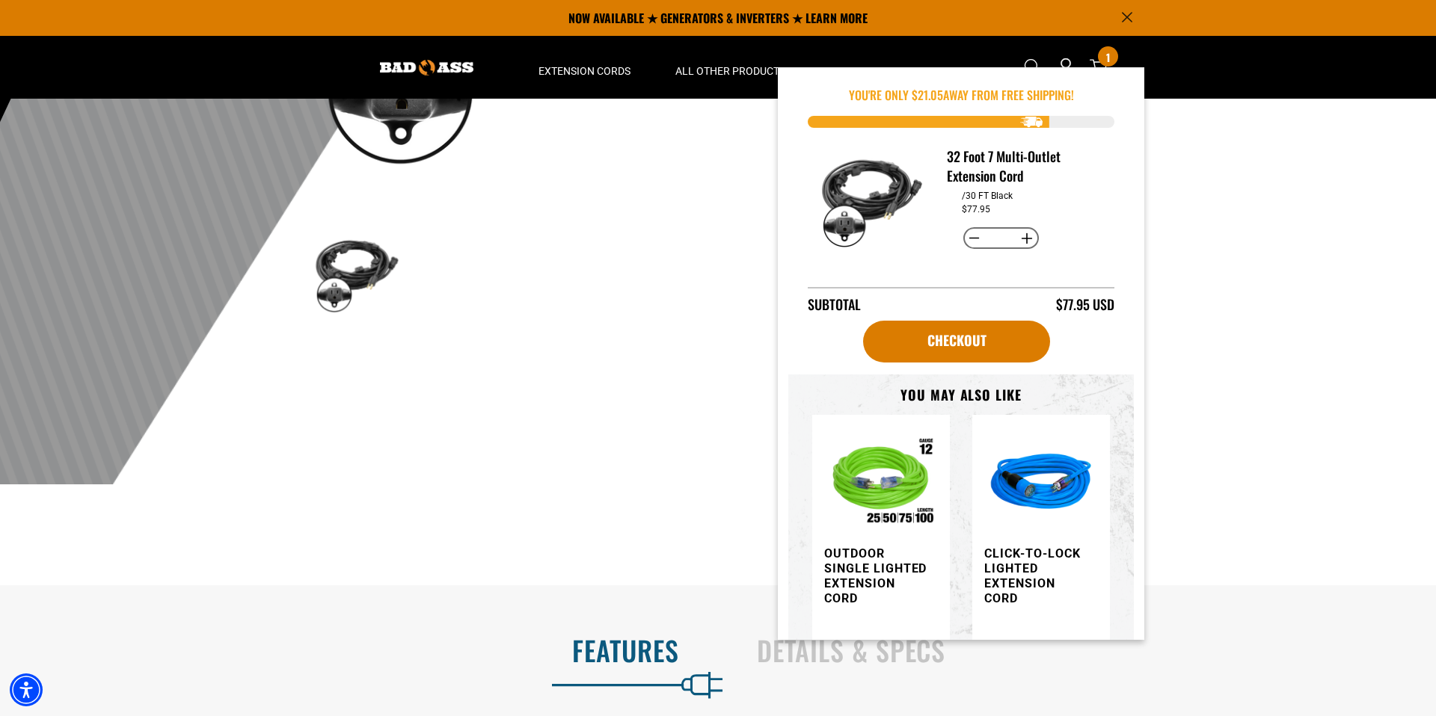
click at [1306, 208] on div at bounding box center [718, 118] width 1436 height 733
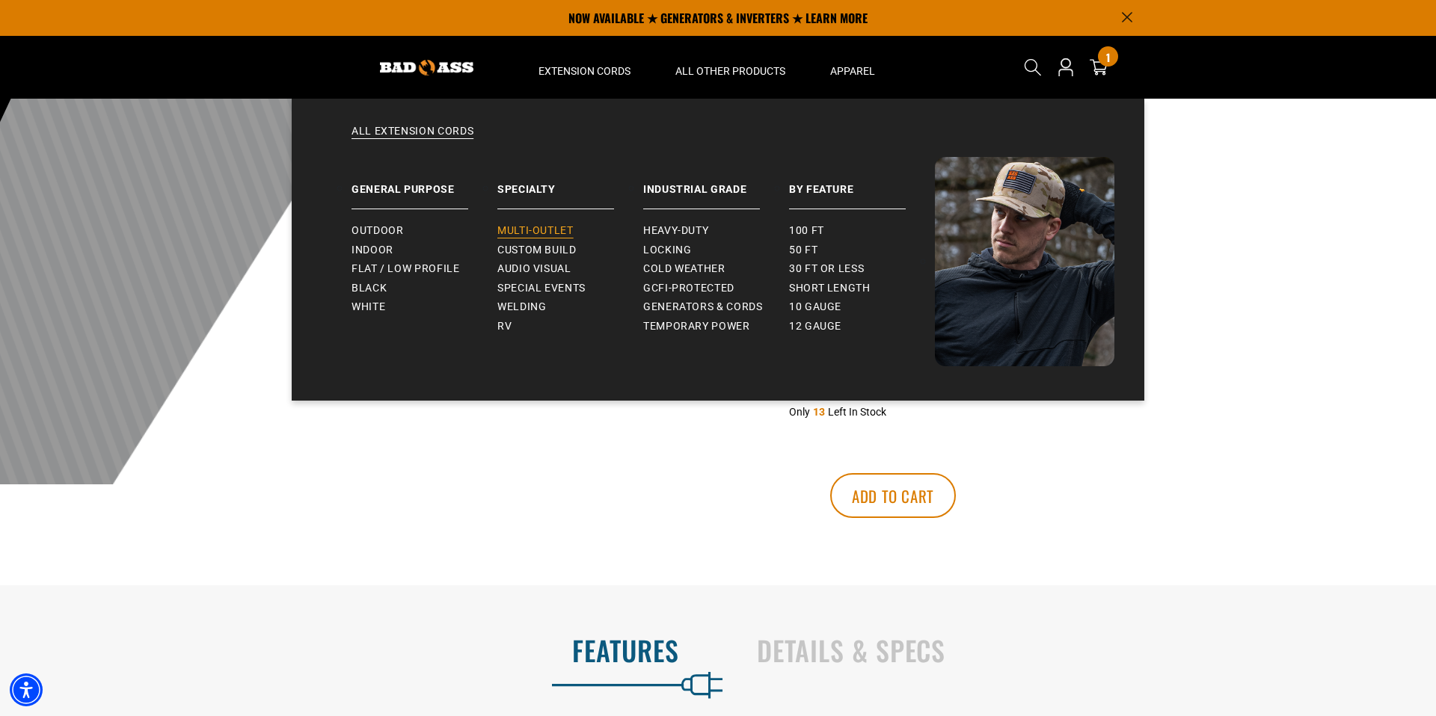
click at [539, 230] on span "Multi-Outlet" at bounding box center [535, 230] width 76 height 13
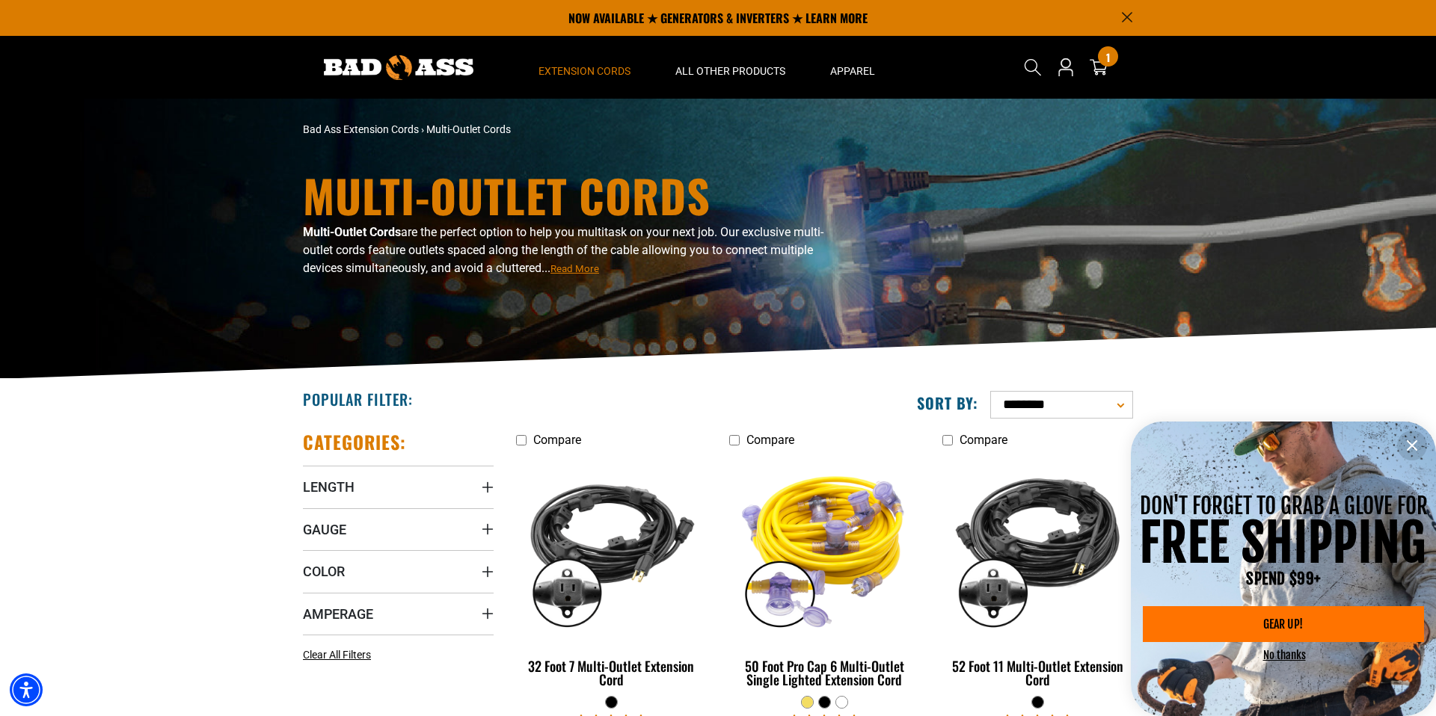
scroll to position [4, 0]
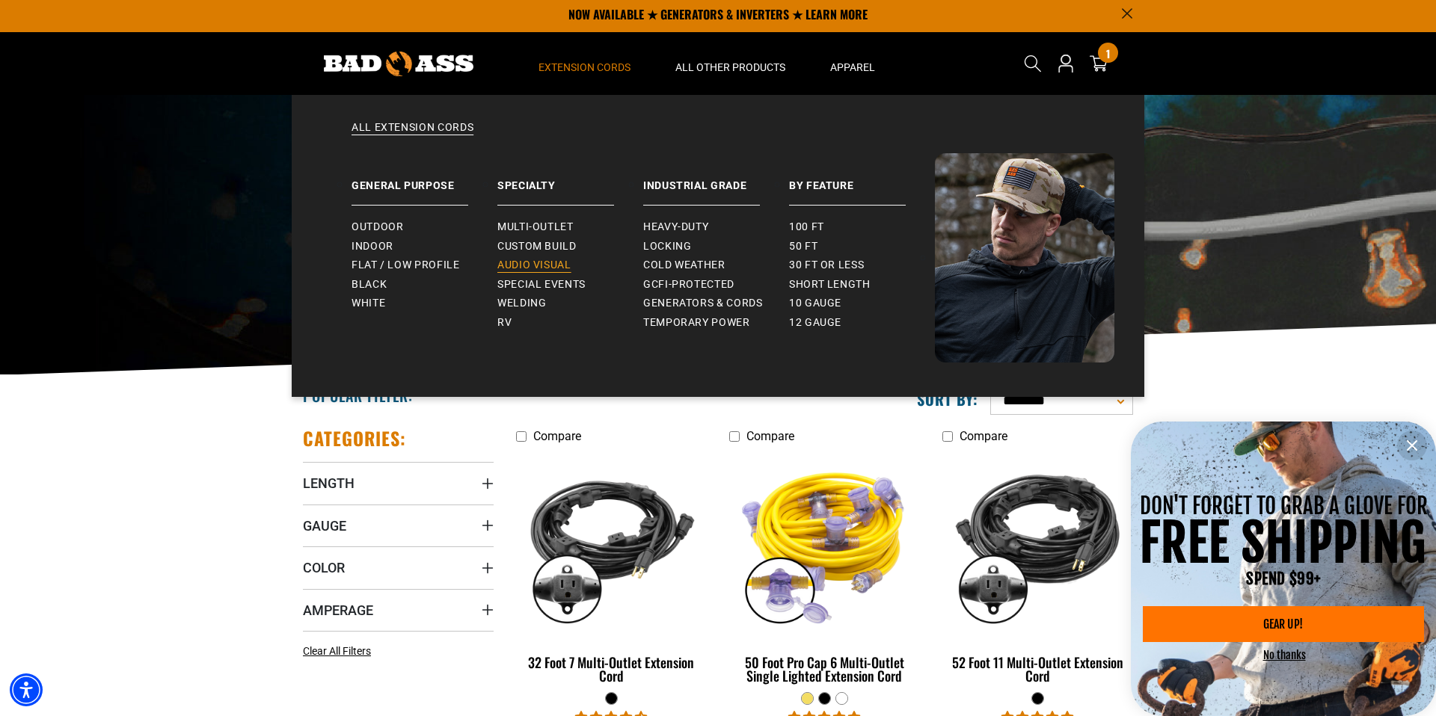
click at [540, 262] on span "Audio Visual" at bounding box center [534, 265] width 74 height 13
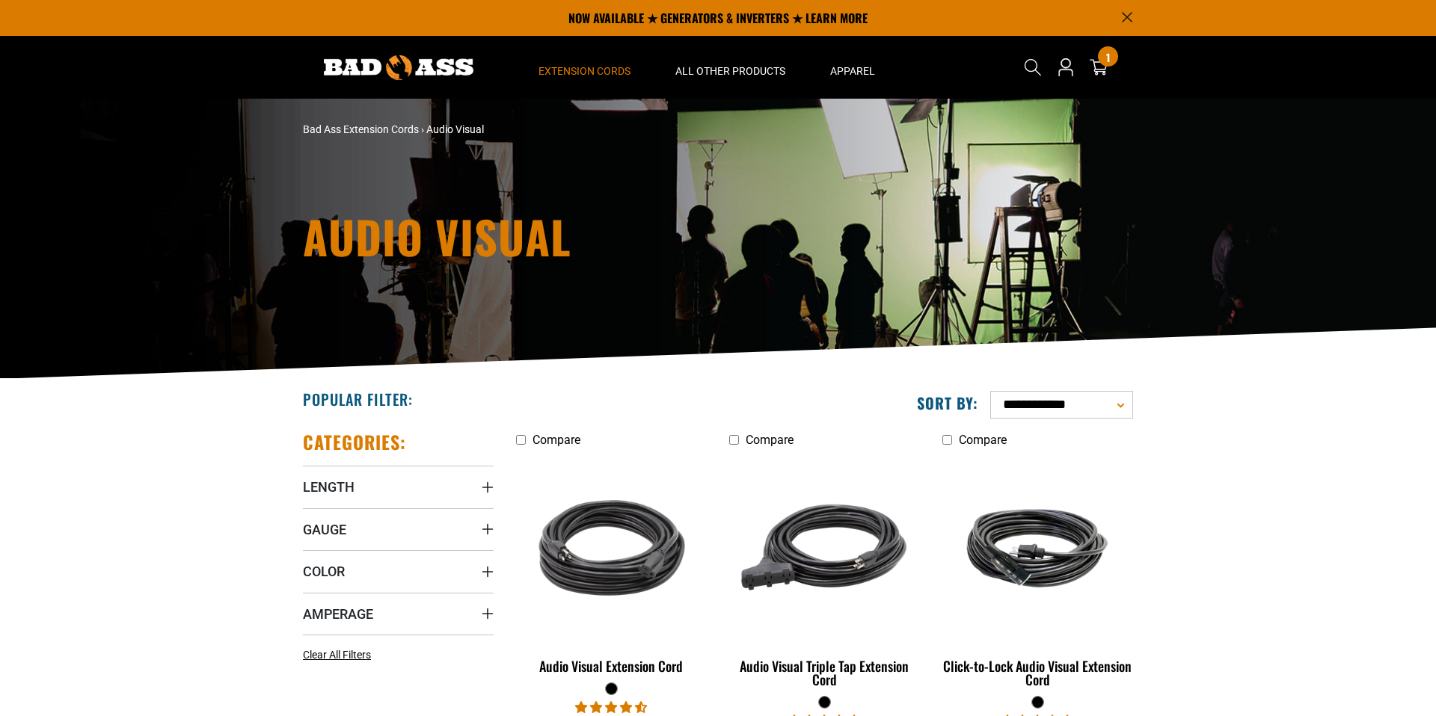
scroll to position [295, 0]
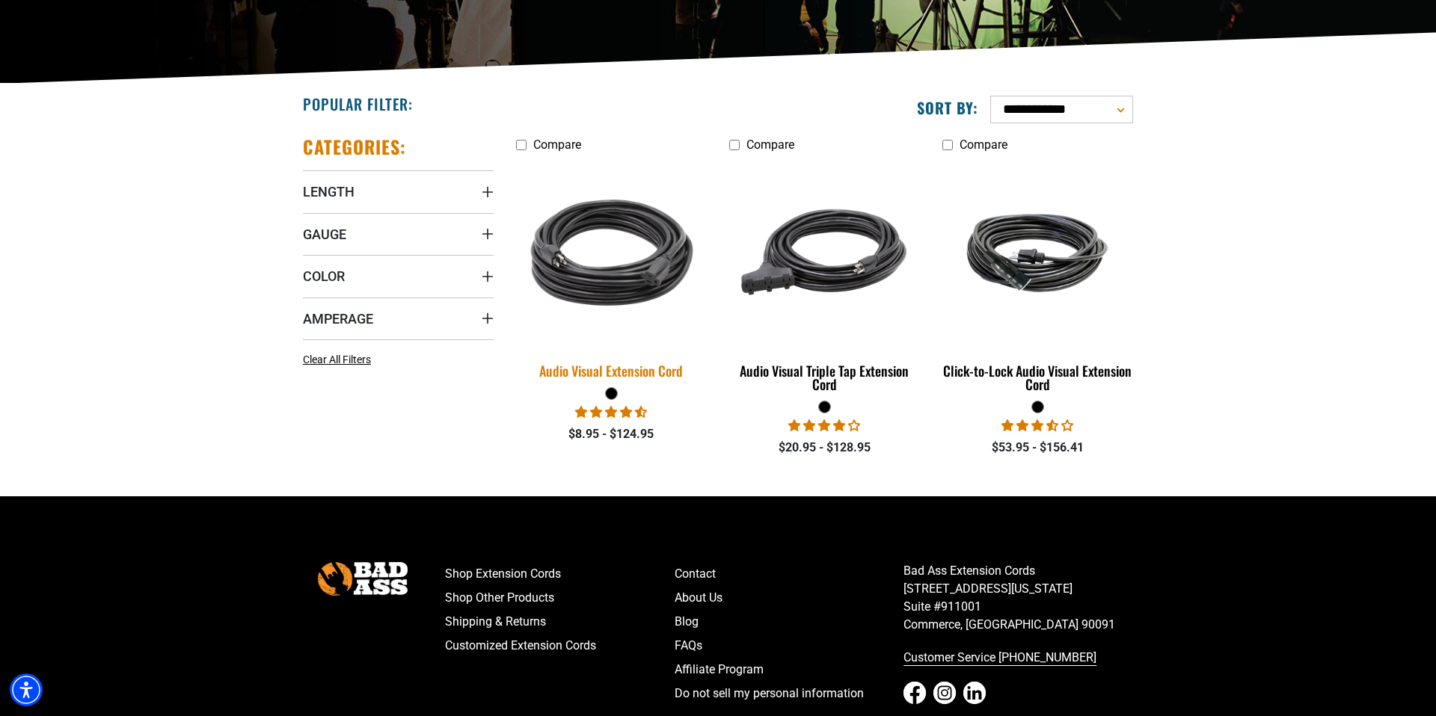
click at [622, 372] on div "Audio Visual Extension Cord" at bounding box center [611, 370] width 191 height 13
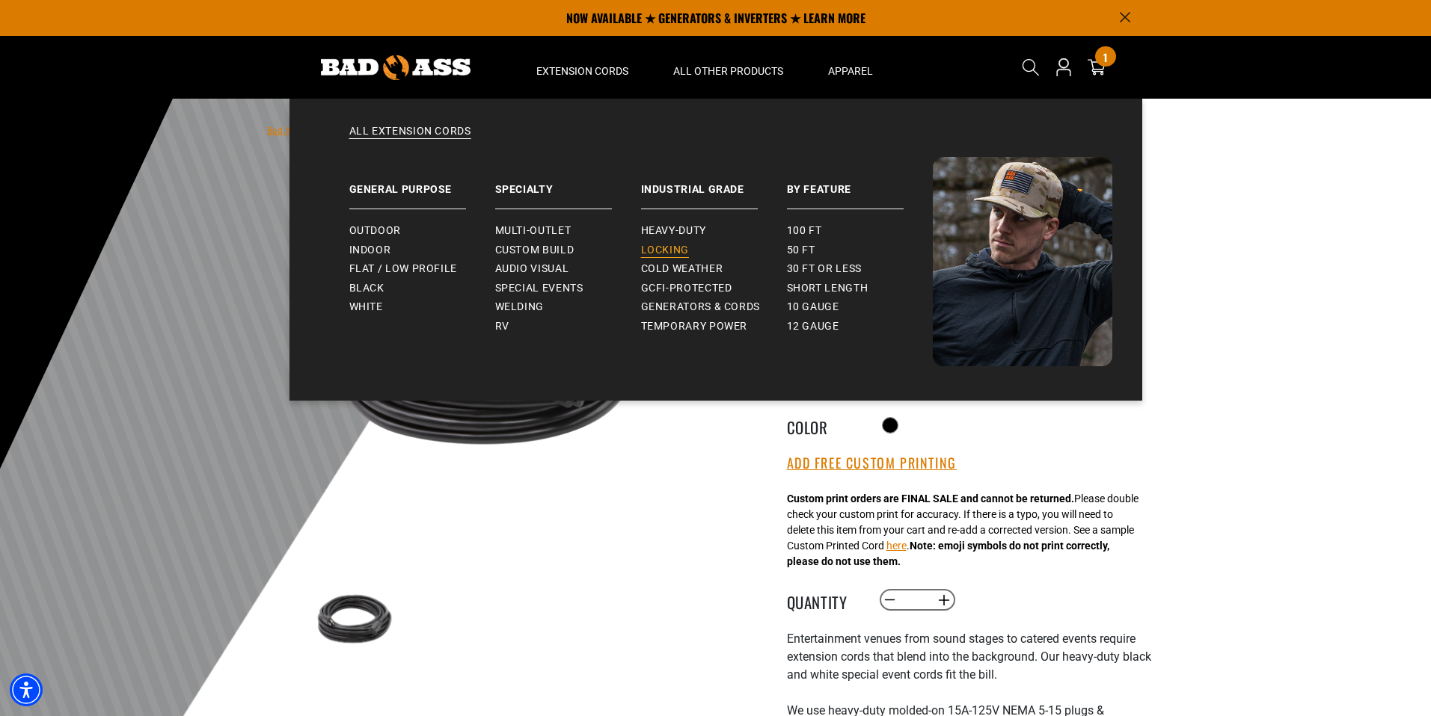
click at [665, 258] on link "Locking" at bounding box center [714, 250] width 146 height 19
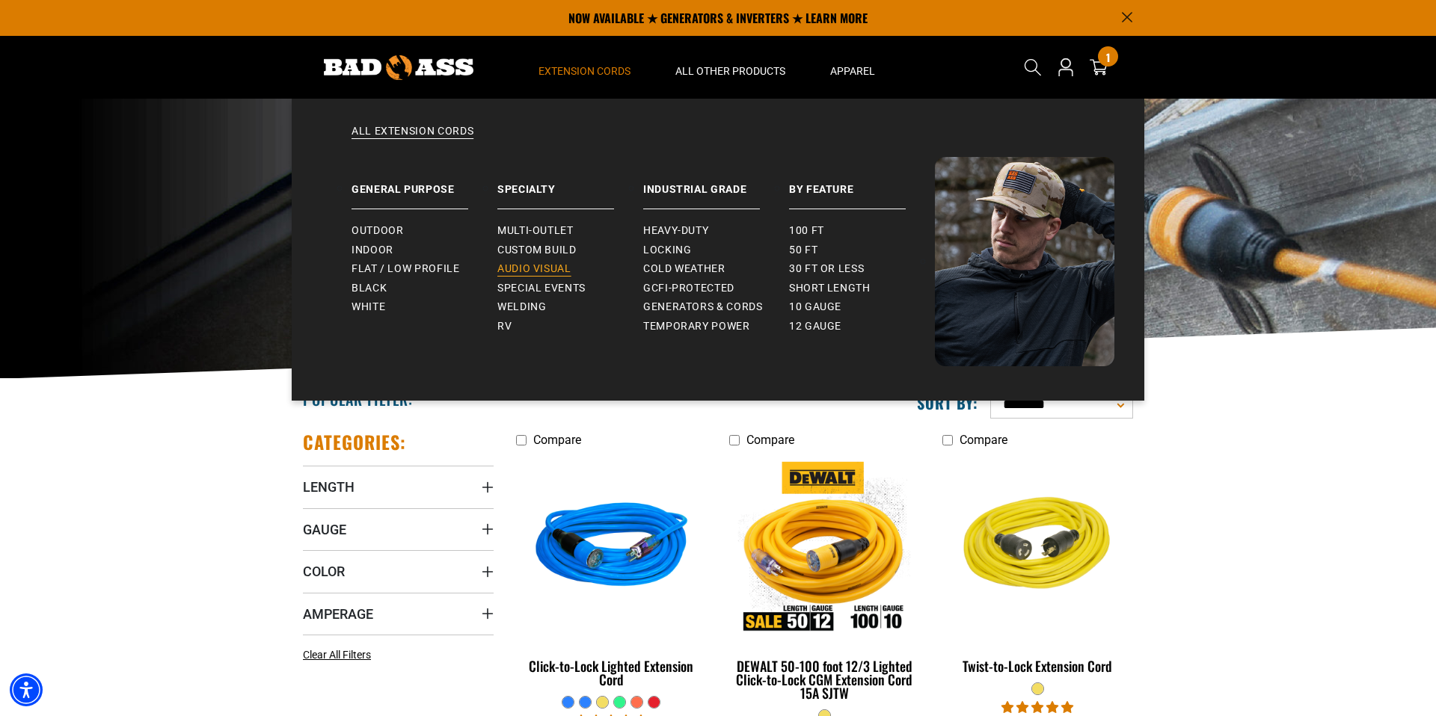
click at [529, 270] on span "Audio Visual" at bounding box center [534, 268] width 74 height 13
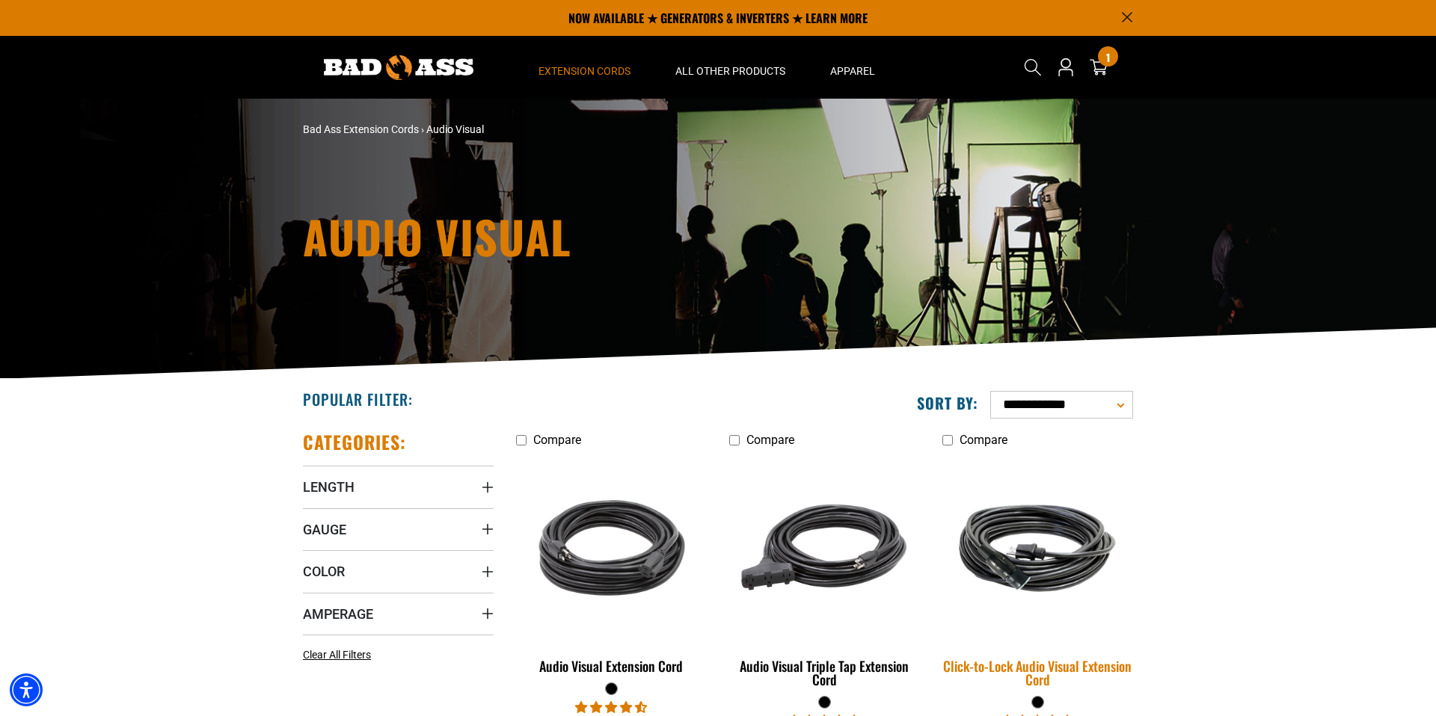
click at [1032, 529] on img at bounding box center [1037, 549] width 209 height 128
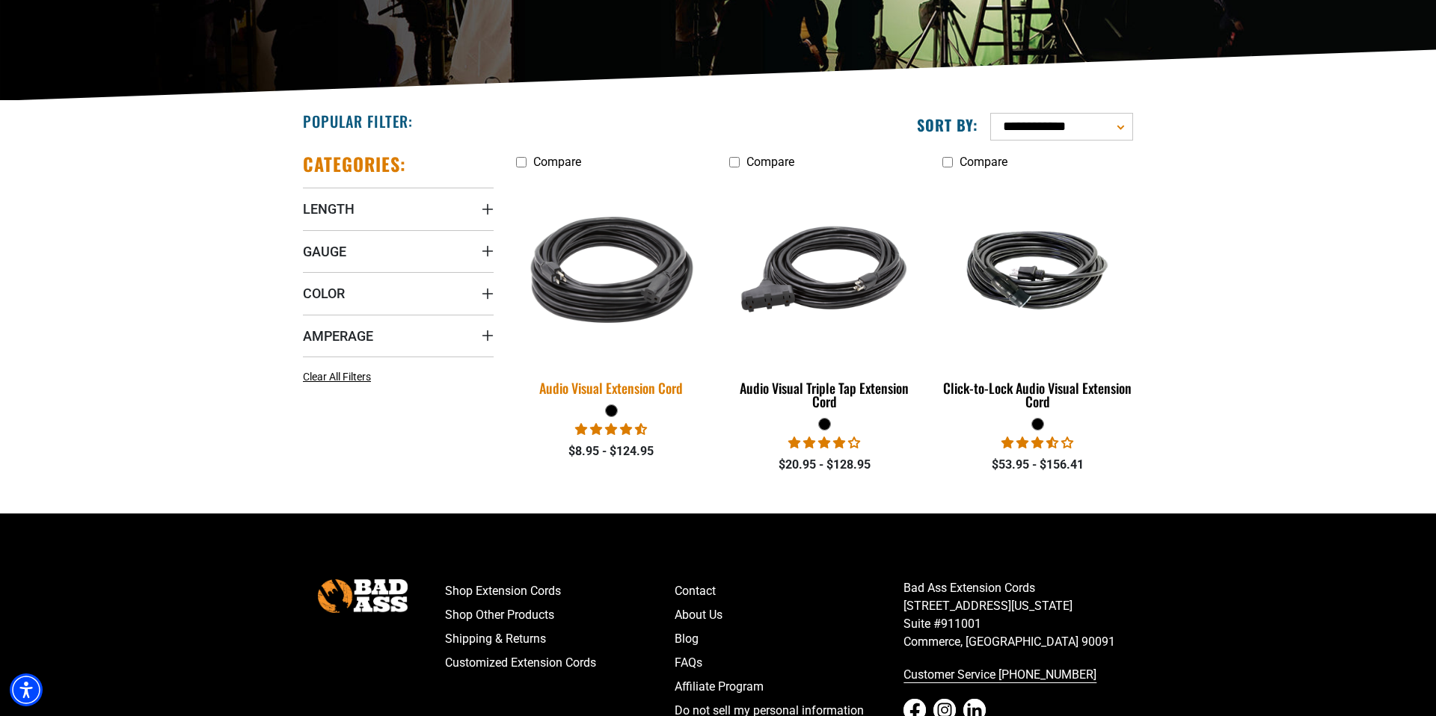
scroll to position [280, 0]
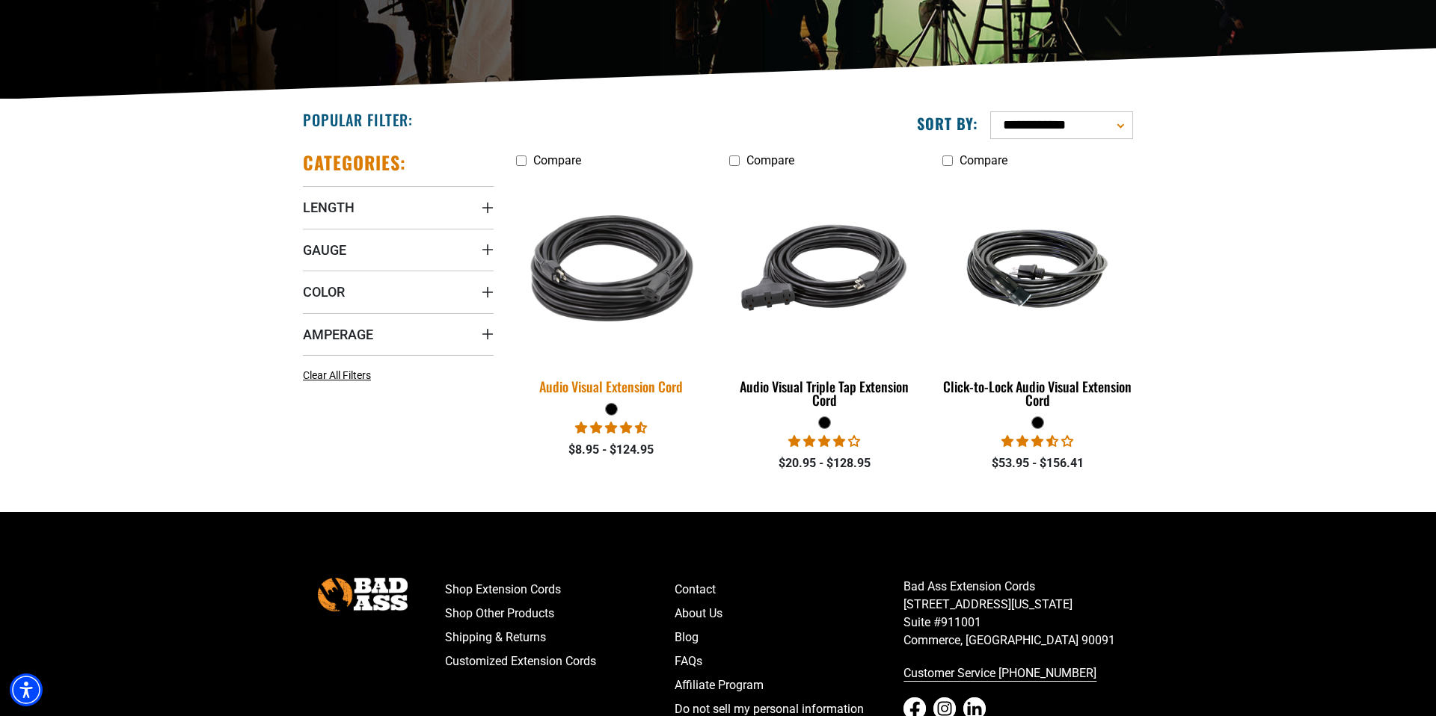
click at [612, 288] on img at bounding box center [611, 268] width 209 height 191
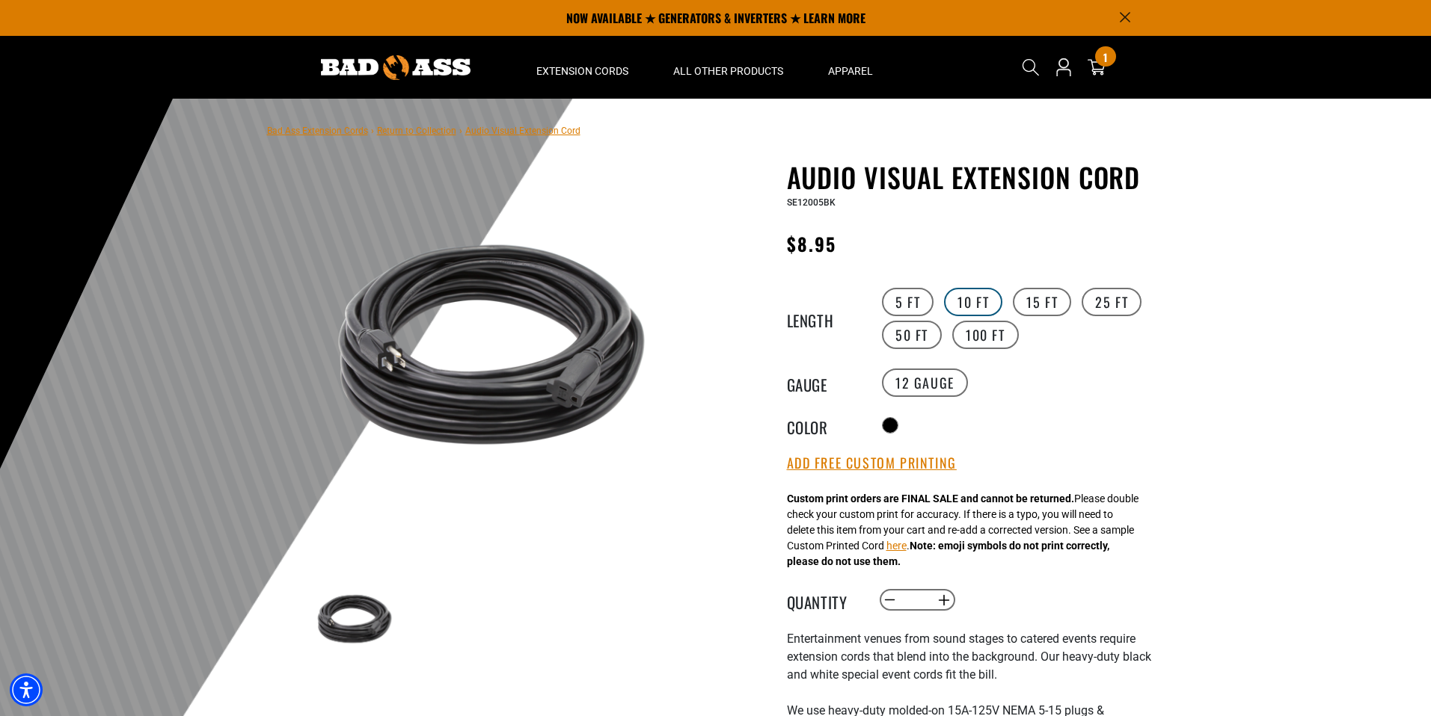
click at [969, 297] on label "10 FT" at bounding box center [973, 302] width 58 height 28
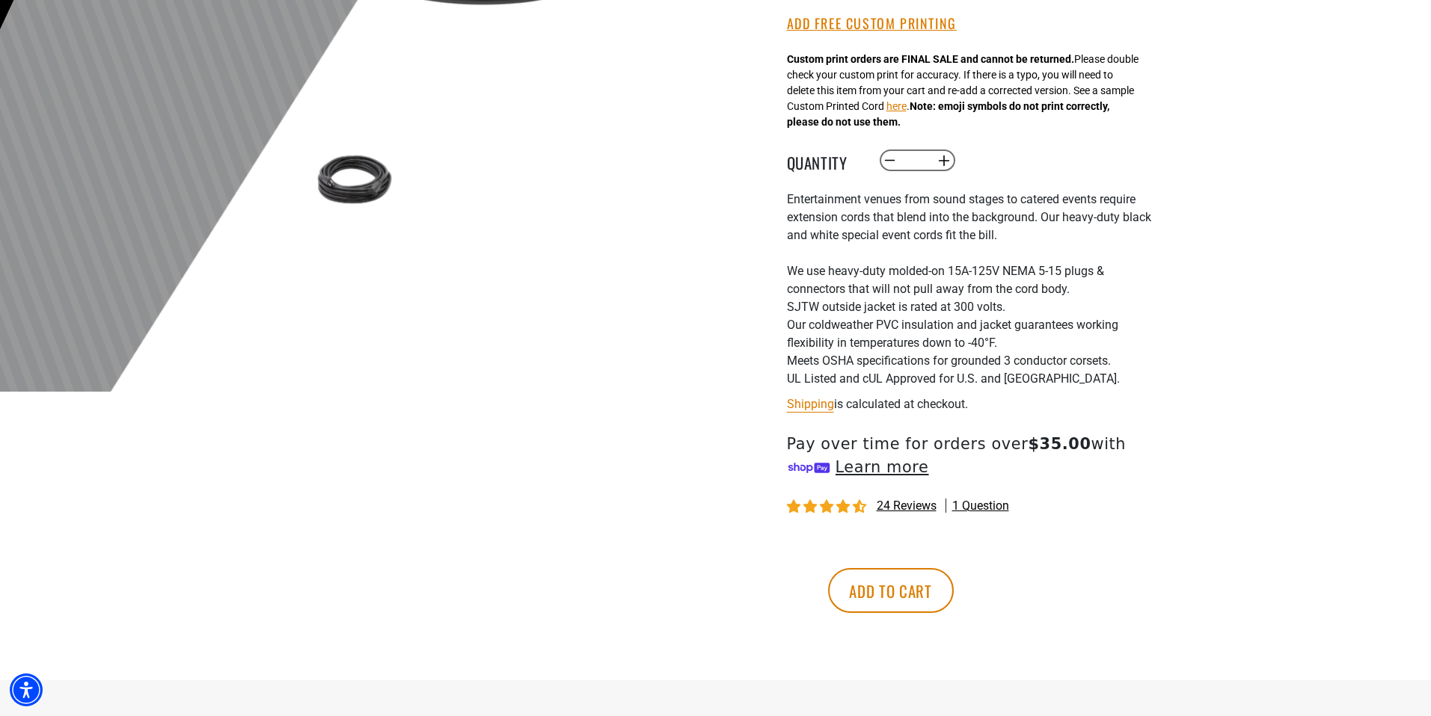
scroll to position [502, 0]
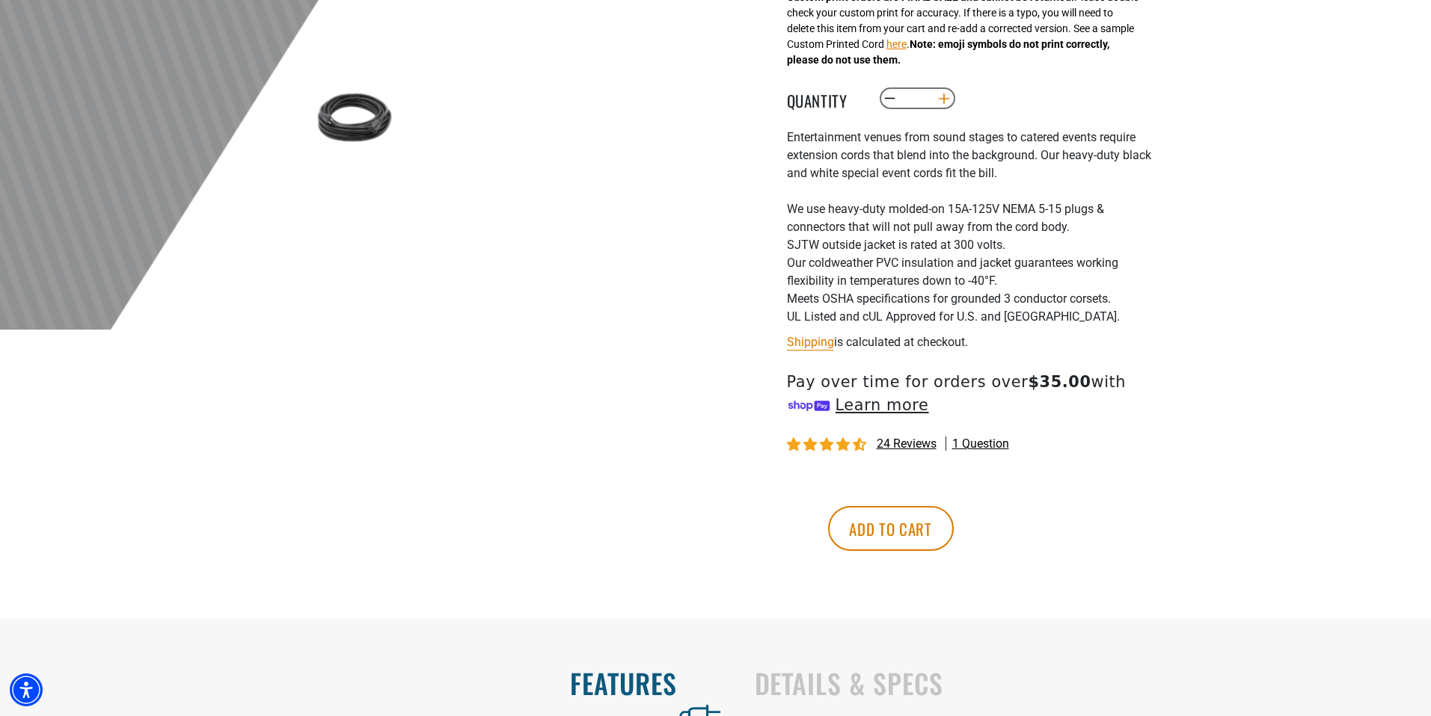
drag, startPoint x: 947, startPoint y: 102, endPoint x: 970, endPoint y: 128, distance: 34.5
click at [952, 103] on button "Increase quantity for Audio Visual Extension Cord" at bounding box center [943, 98] width 23 height 25
type input "*"
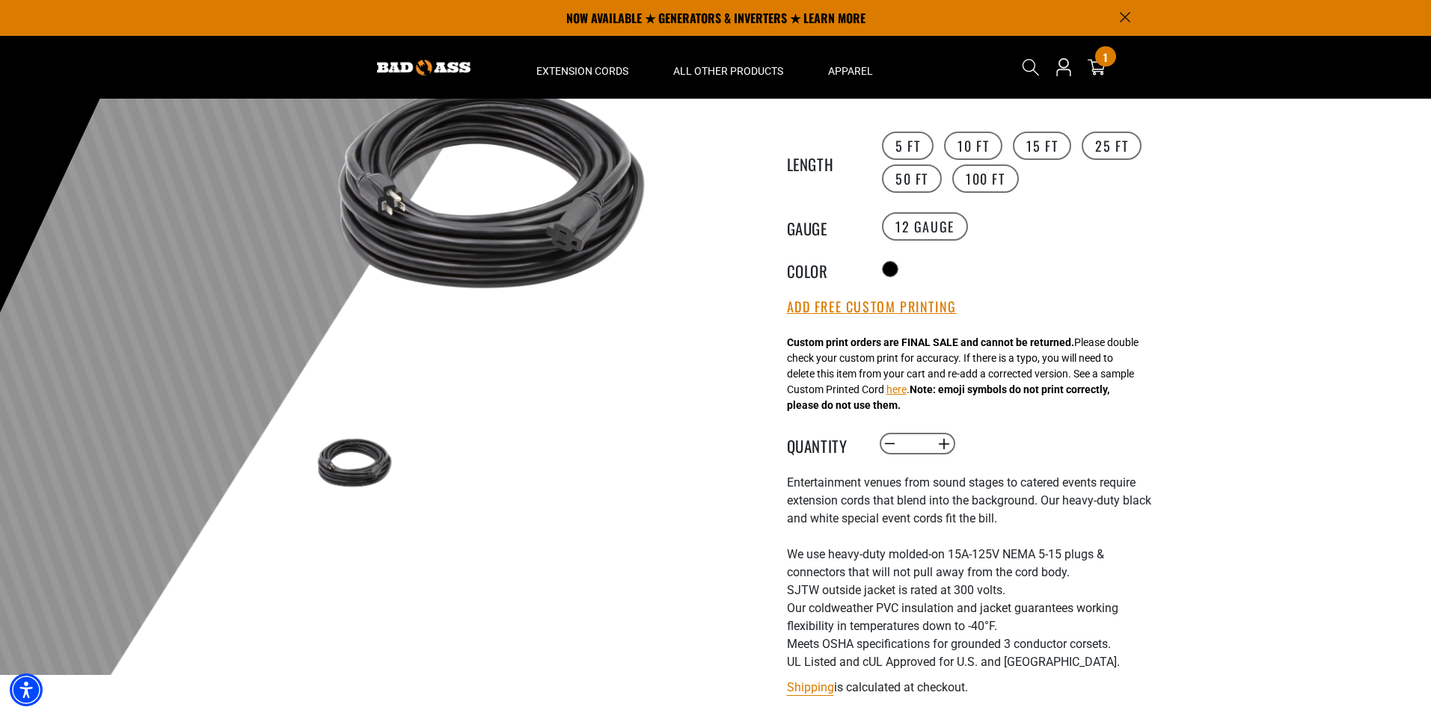
scroll to position [111, 0]
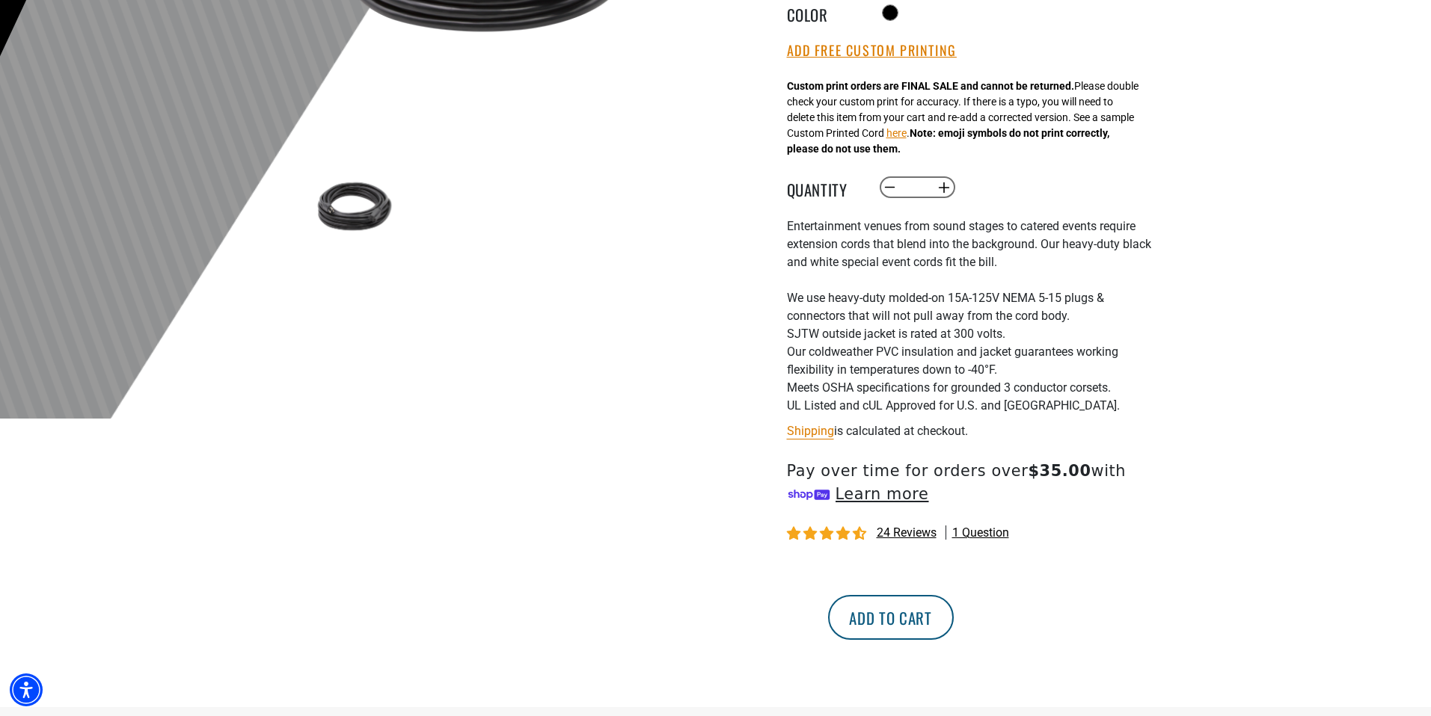
click at [953, 621] on button "Add to cart" at bounding box center [891, 617] width 126 height 45
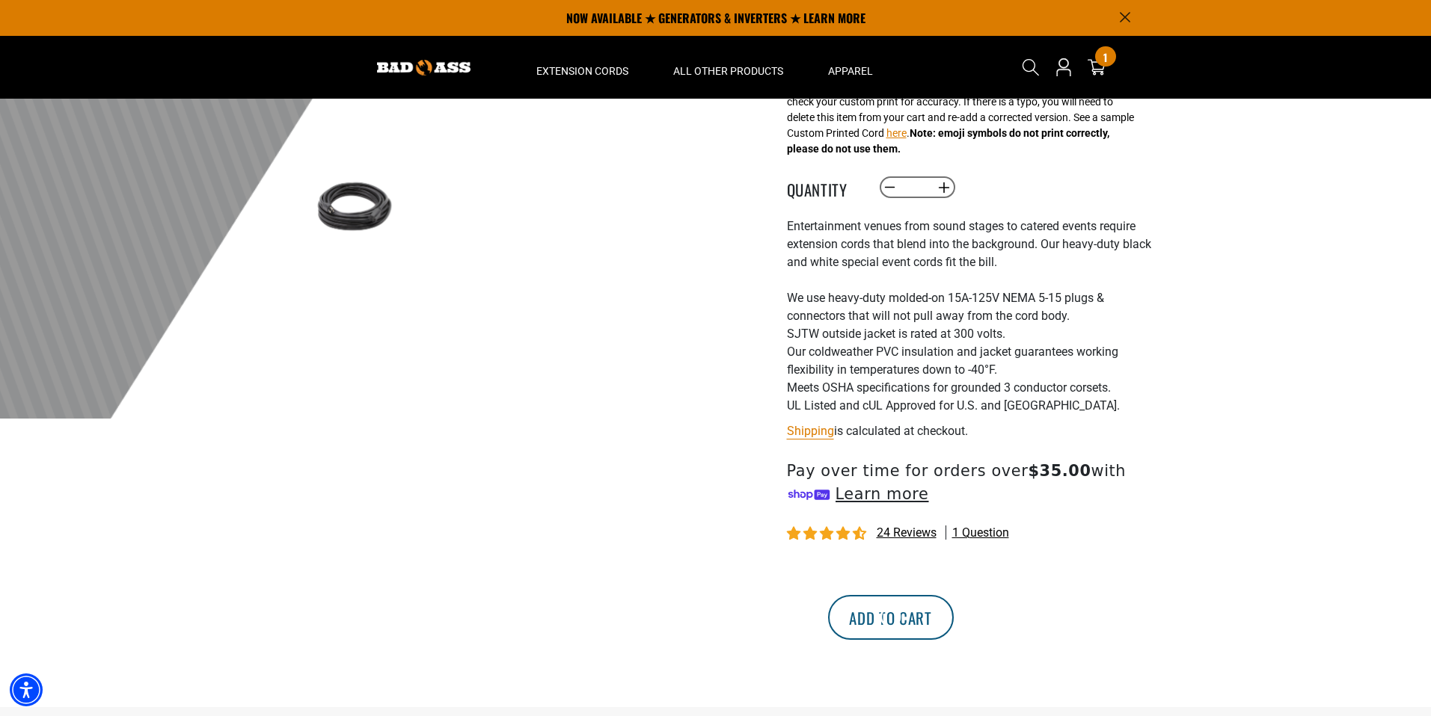
scroll to position [411, 0]
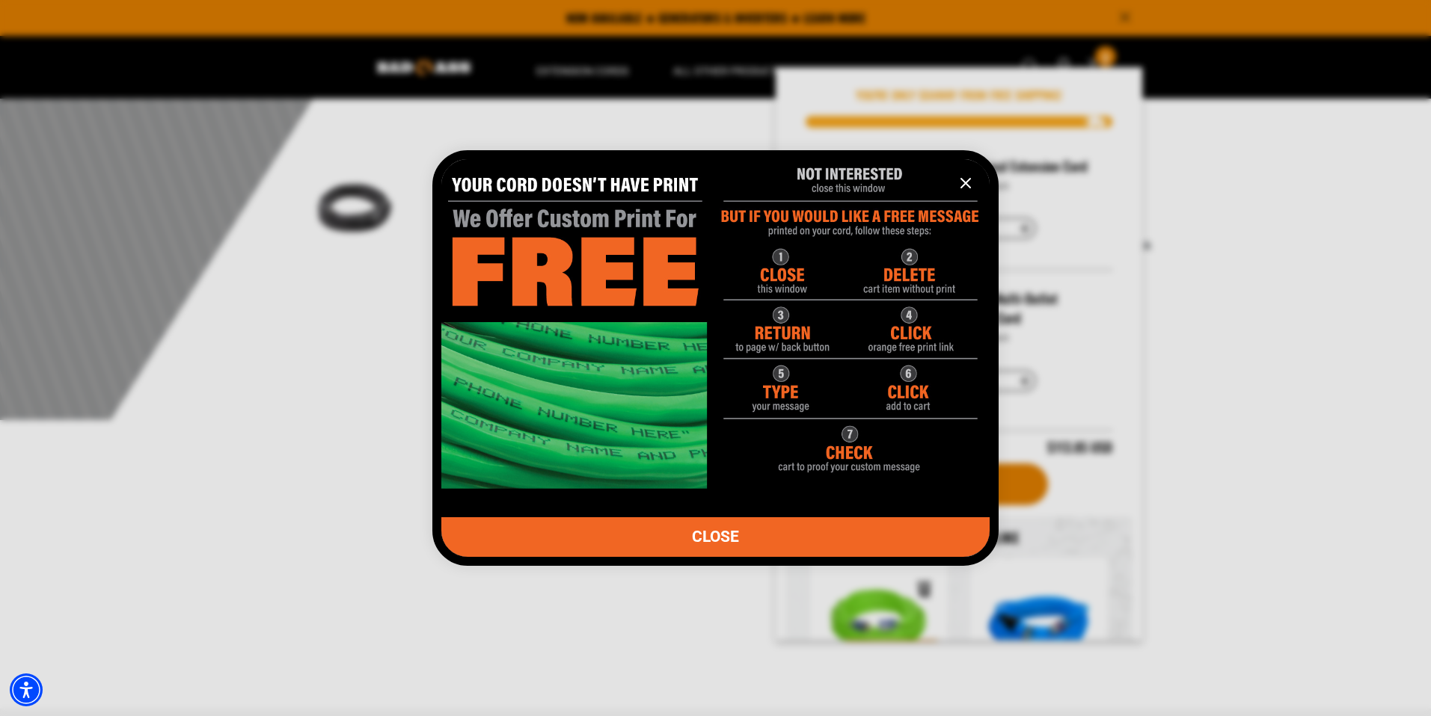
click at [969, 180] on icon "information" at bounding box center [965, 183] width 18 height 18
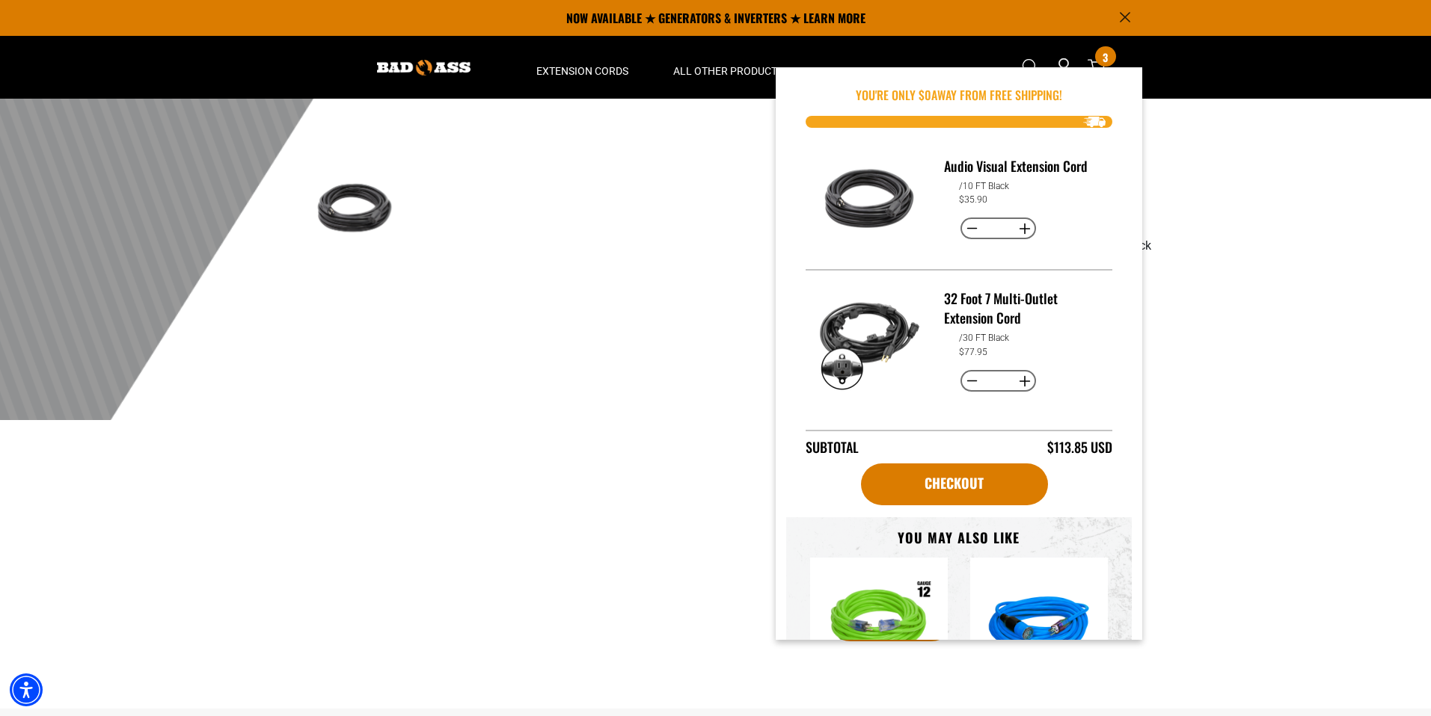
click at [977, 302] on h3 "32 Foot 7 Multi-Outlet Extension Cord" at bounding box center [1022, 308] width 156 height 39
click at [853, 208] on img "Item added to your cart" at bounding box center [869, 198] width 105 height 105
click at [962, 494] on link "Checkout" at bounding box center [954, 485] width 187 height 42
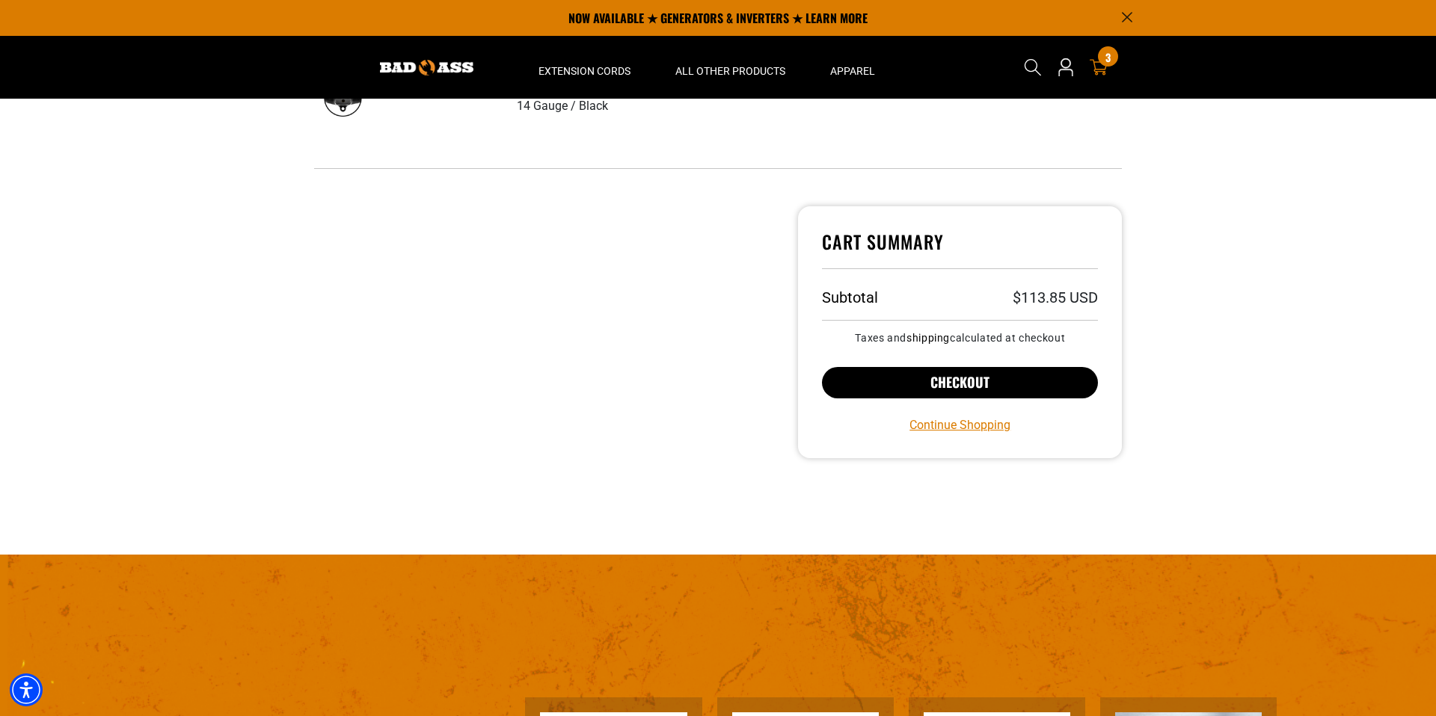
scroll to position [538, 0]
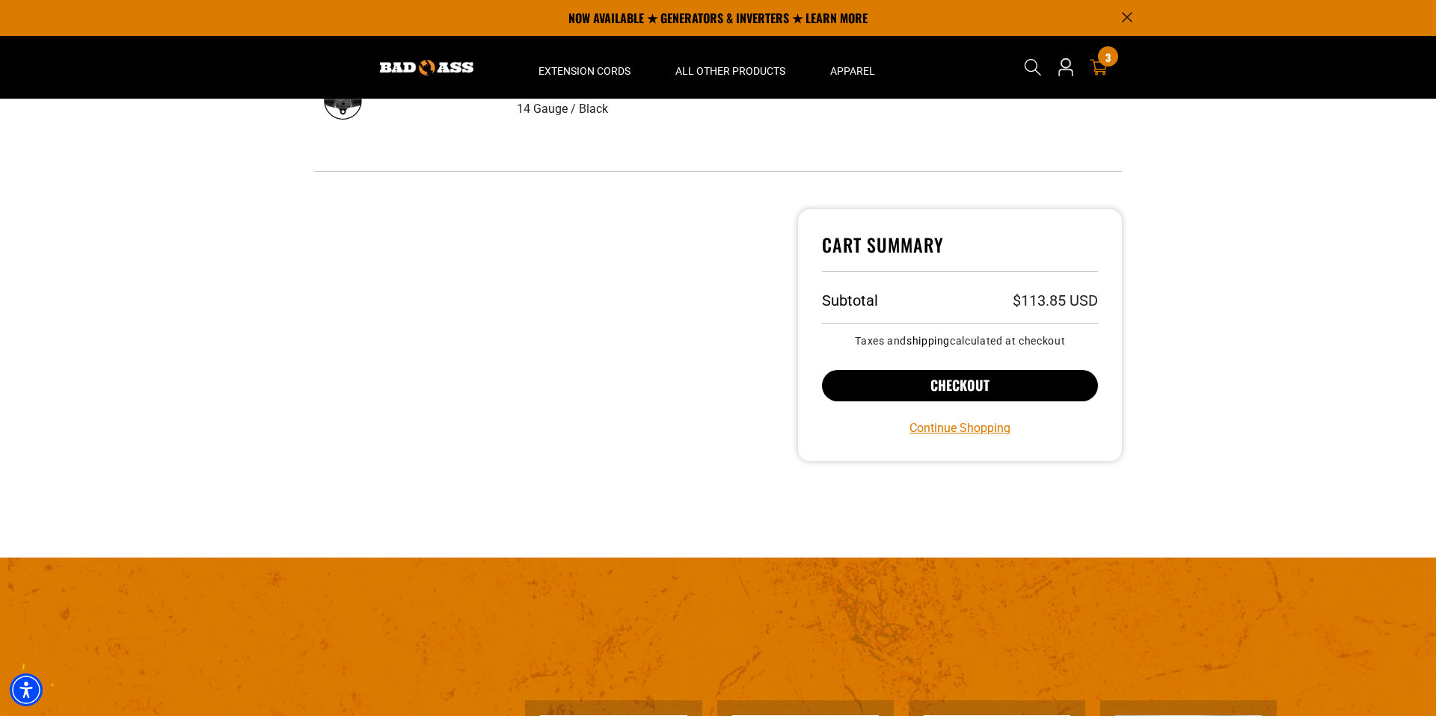
click at [947, 378] on button "Checkout" at bounding box center [960, 385] width 276 height 31
